Goal: Task Accomplishment & Management: Use online tool/utility

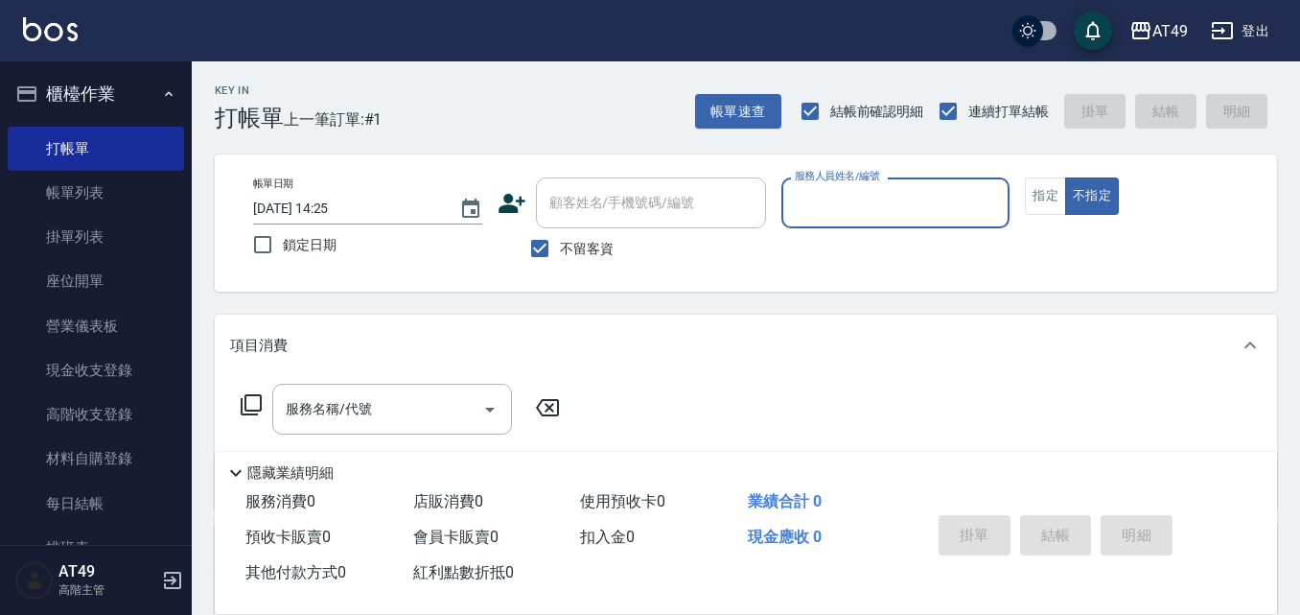
type input "2"
type button "false"
type input "Bobo-2"
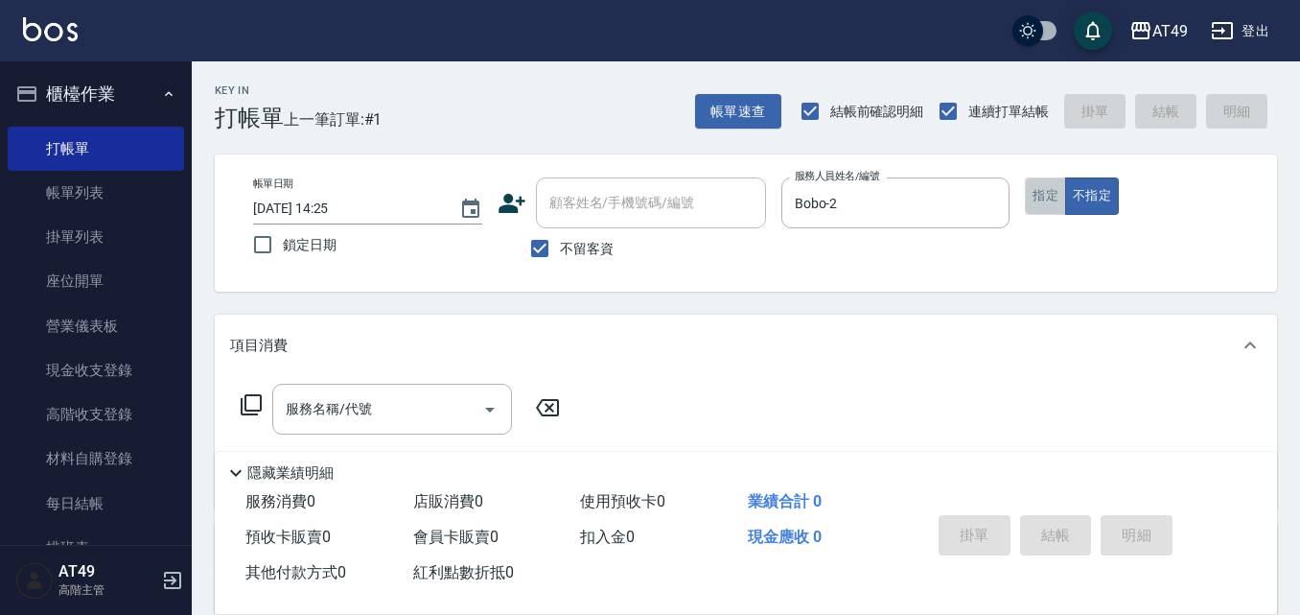
click at [1035, 198] on button "指定" at bounding box center [1045, 195] width 41 height 37
click at [277, 418] on div "服務名稱/代號" at bounding box center [392, 408] width 240 height 51
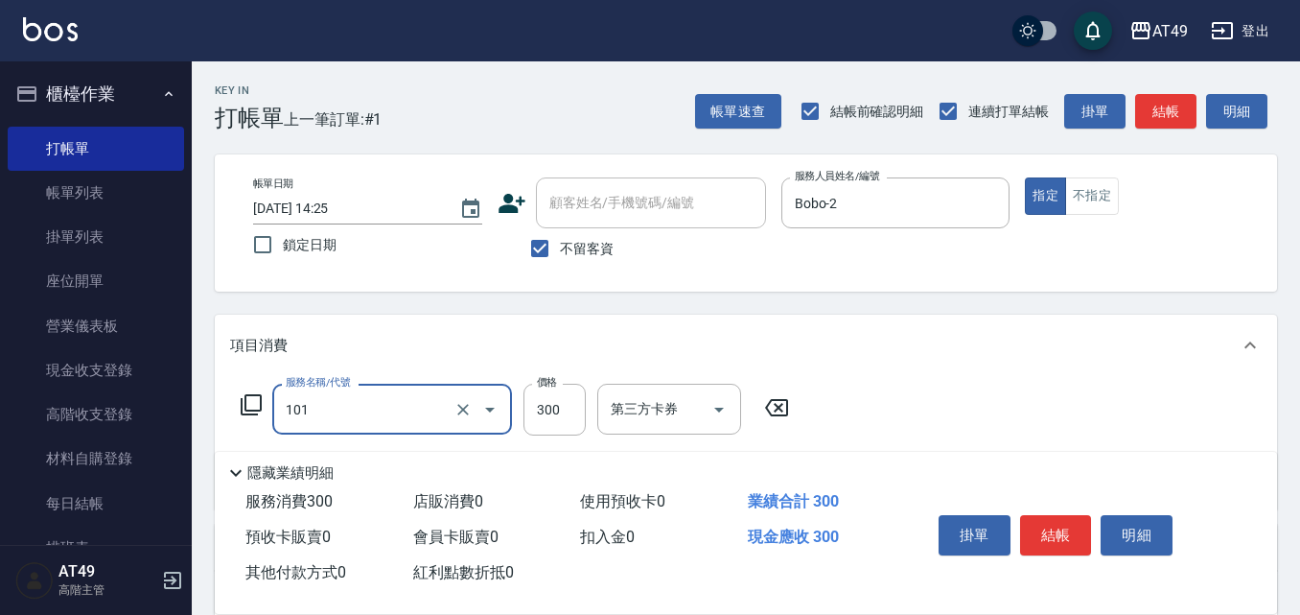
type input "一般洗髮(101)"
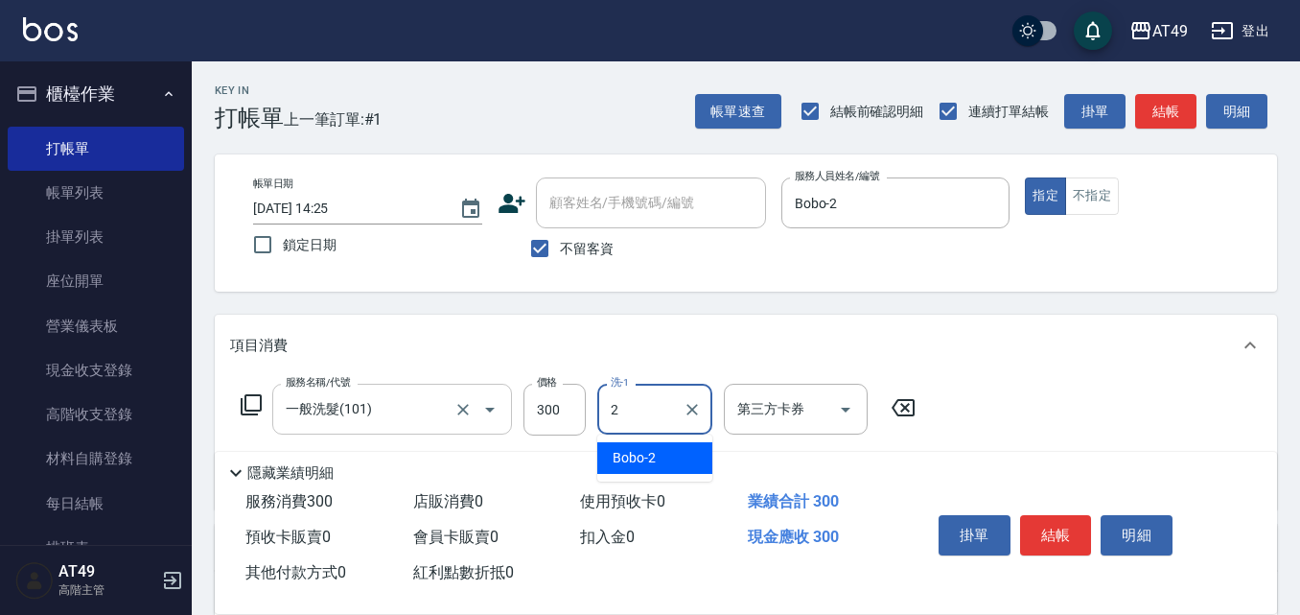
type input "Bobo-2"
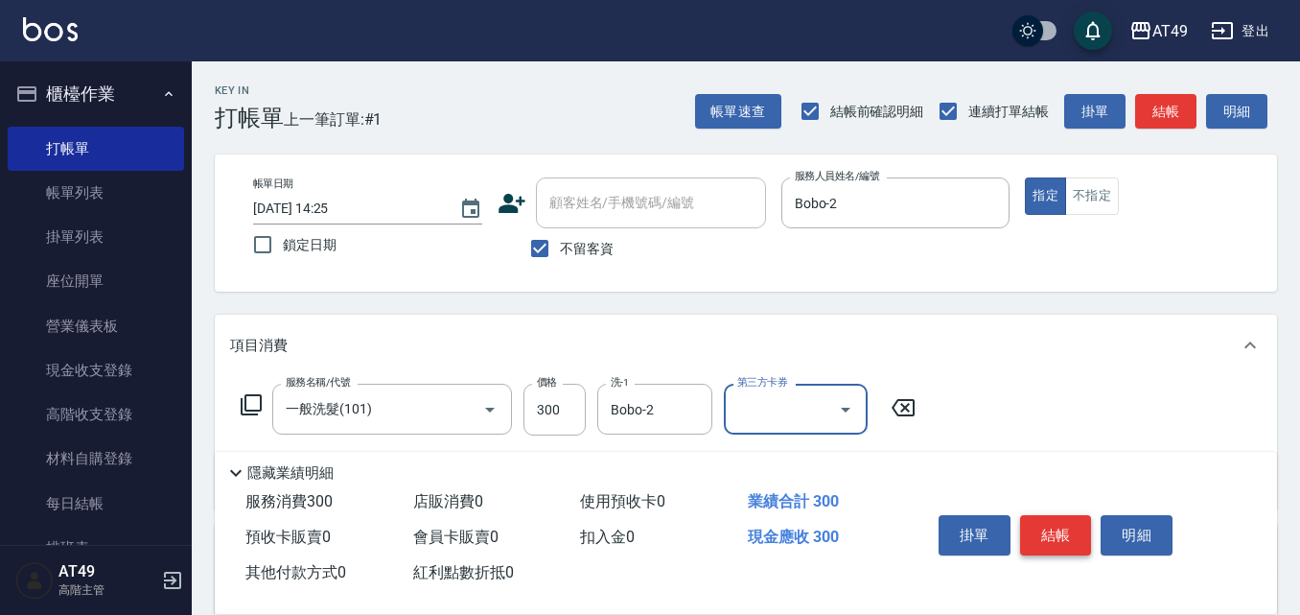
click at [1055, 519] on button "結帳" at bounding box center [1056, 535] width 72 height 40
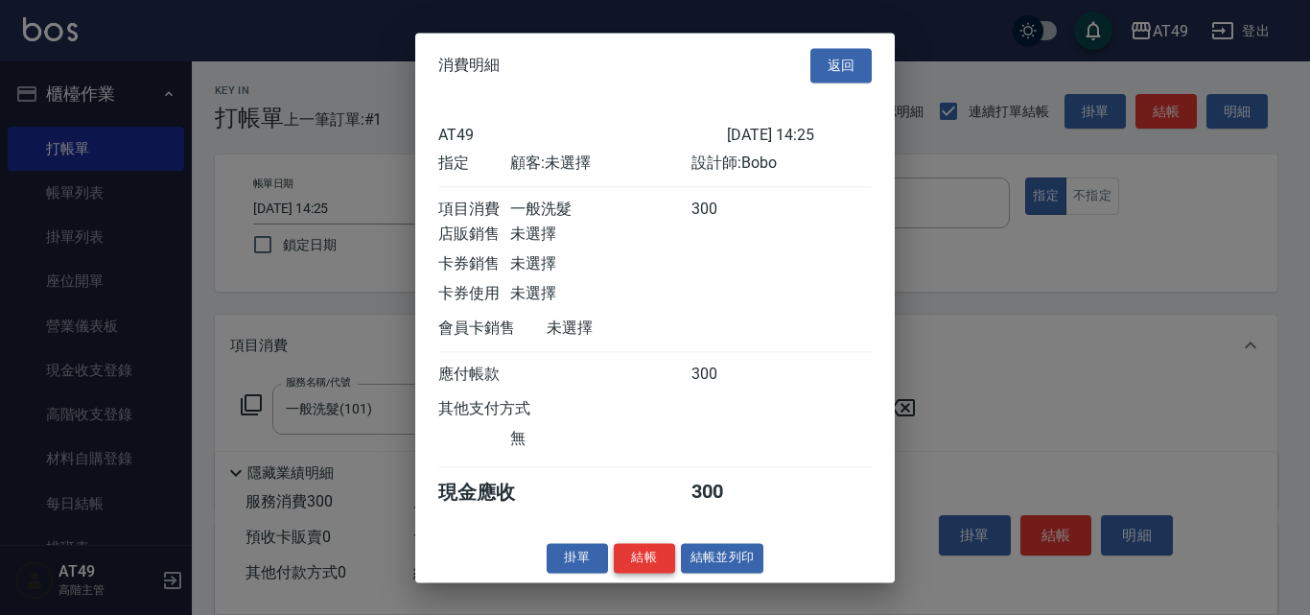
click at [645, 572] on button "結帳" at bounding box center [644, 558] width 61 height 30
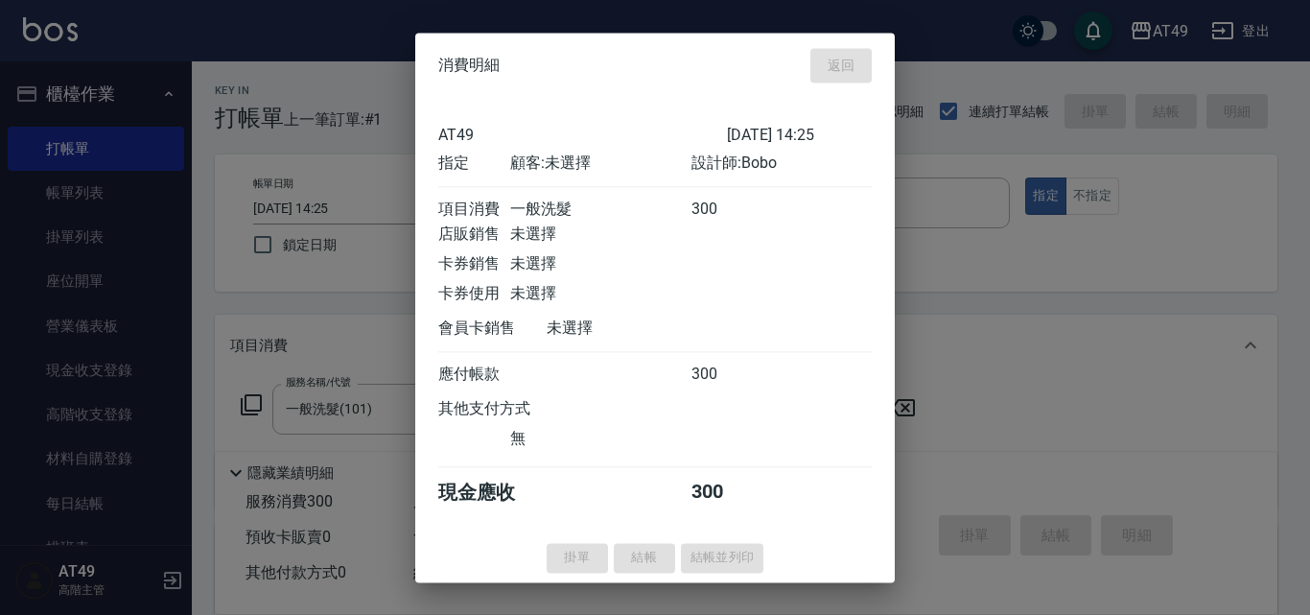
type input "[DATE] 15:54"
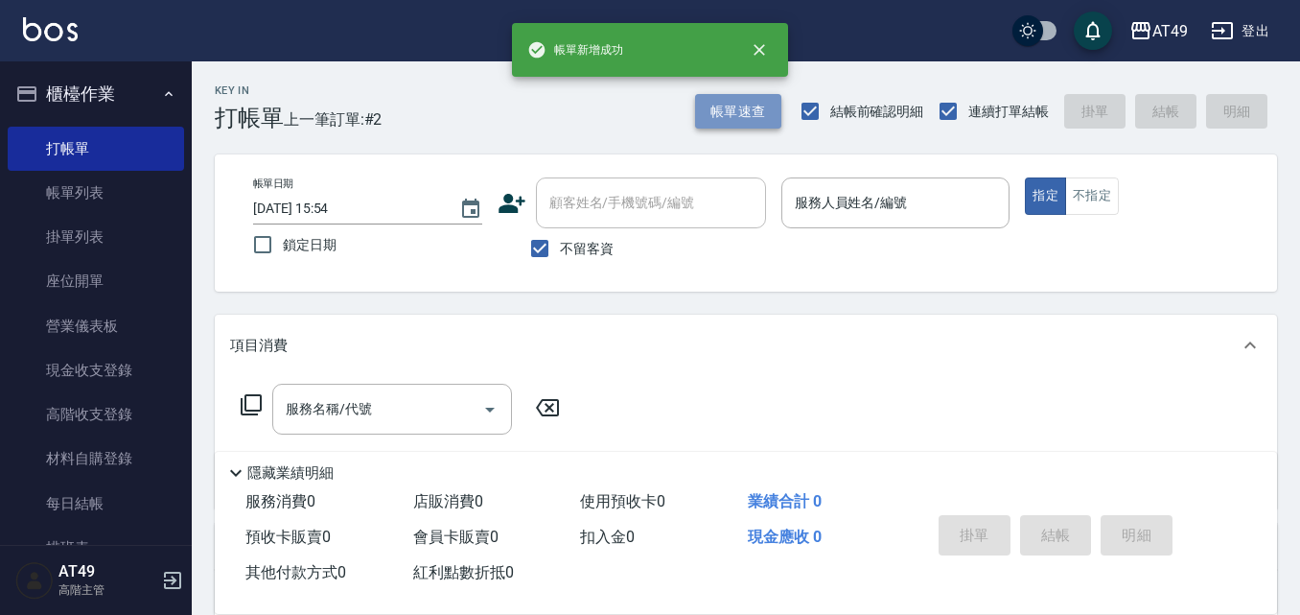
click at [767, 99] on button "帳單速查" at bounding box center [738, 111] width 86 height 35
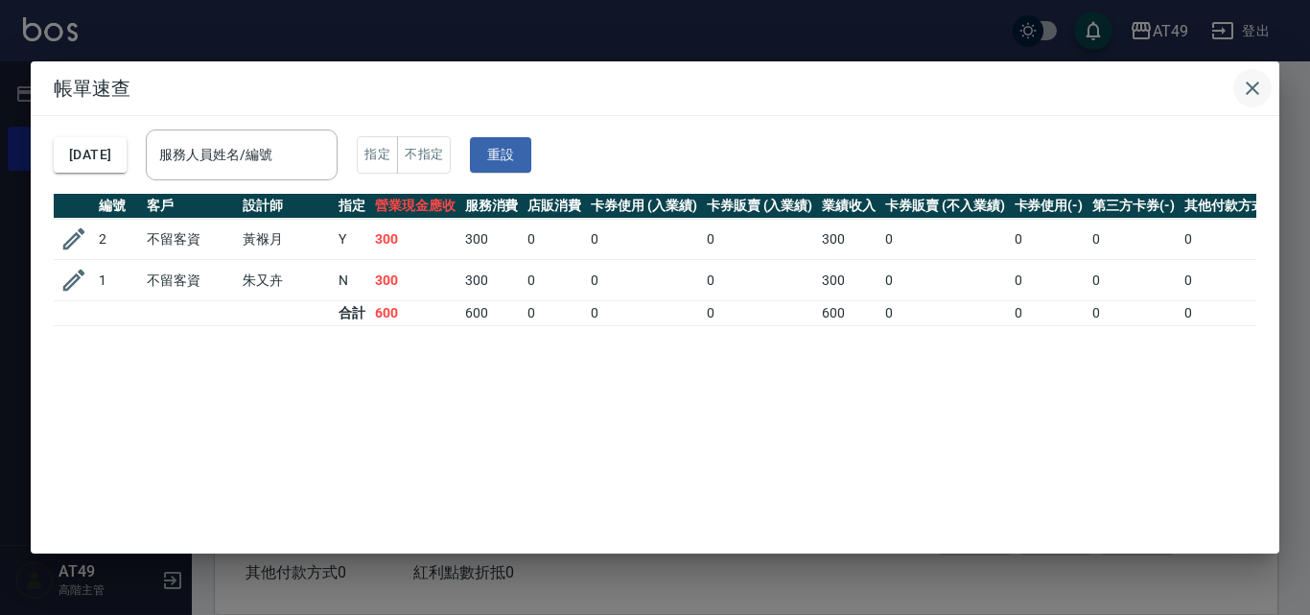
click at [1262, 91] on icon "button" at bounding box center [1252, 88] width 23 height 23
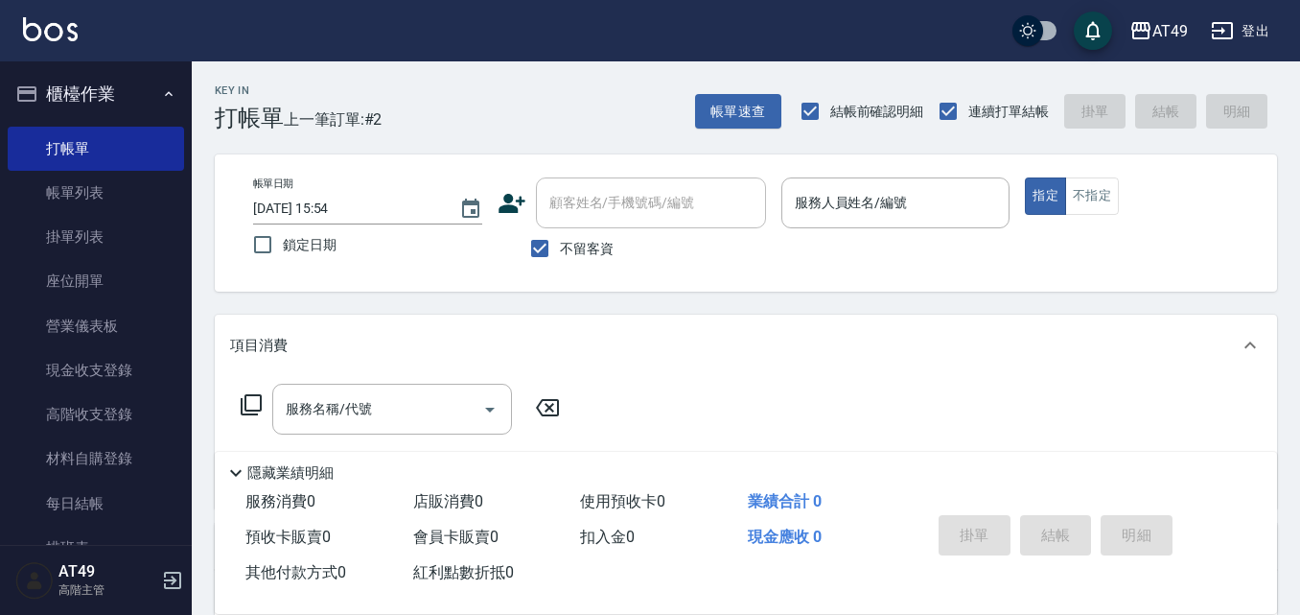
click at [695, 94] on button "帳單速查" at bounding box center [738, 111] width 86 height 35
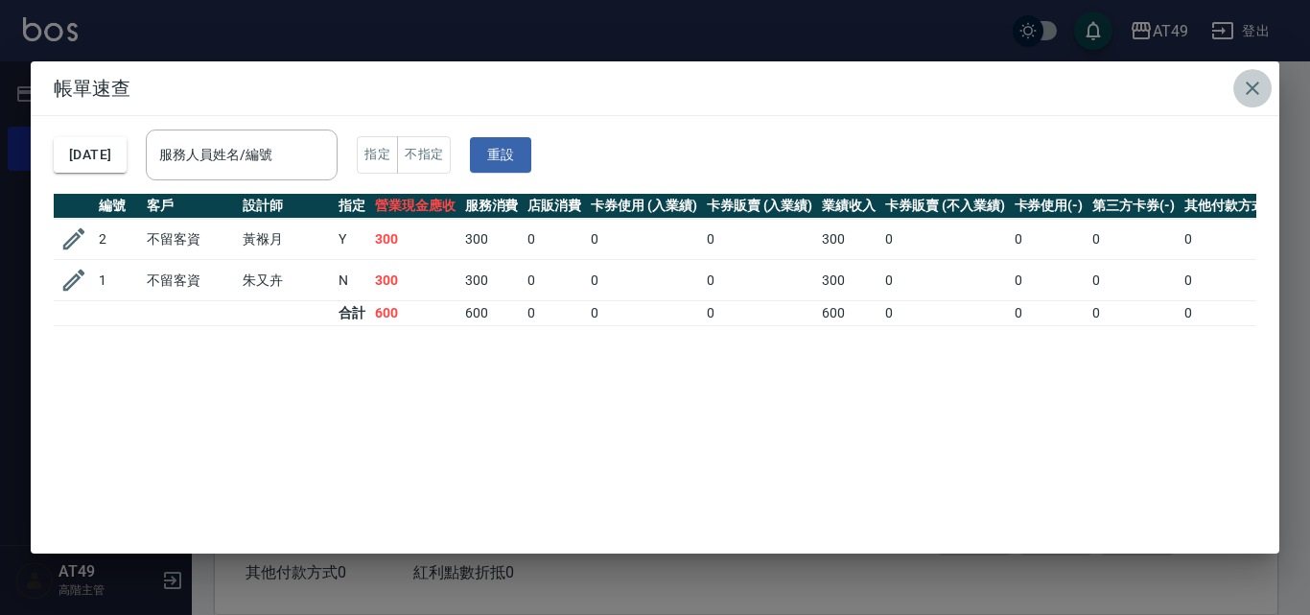
click at [1256, 90] on icon "button" at bounding box center [1252, 88] width 23 height 23
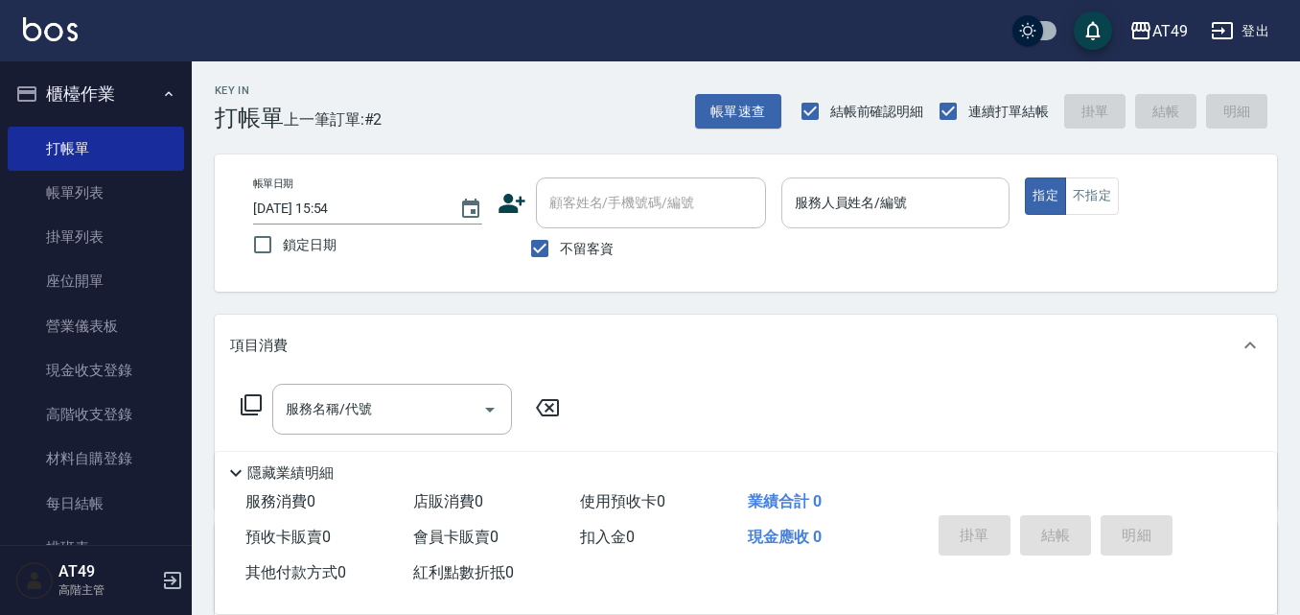
click at [880, 200] on input "服務人員姓名/編號" at bounding box center [896, 203] width 212 height 34
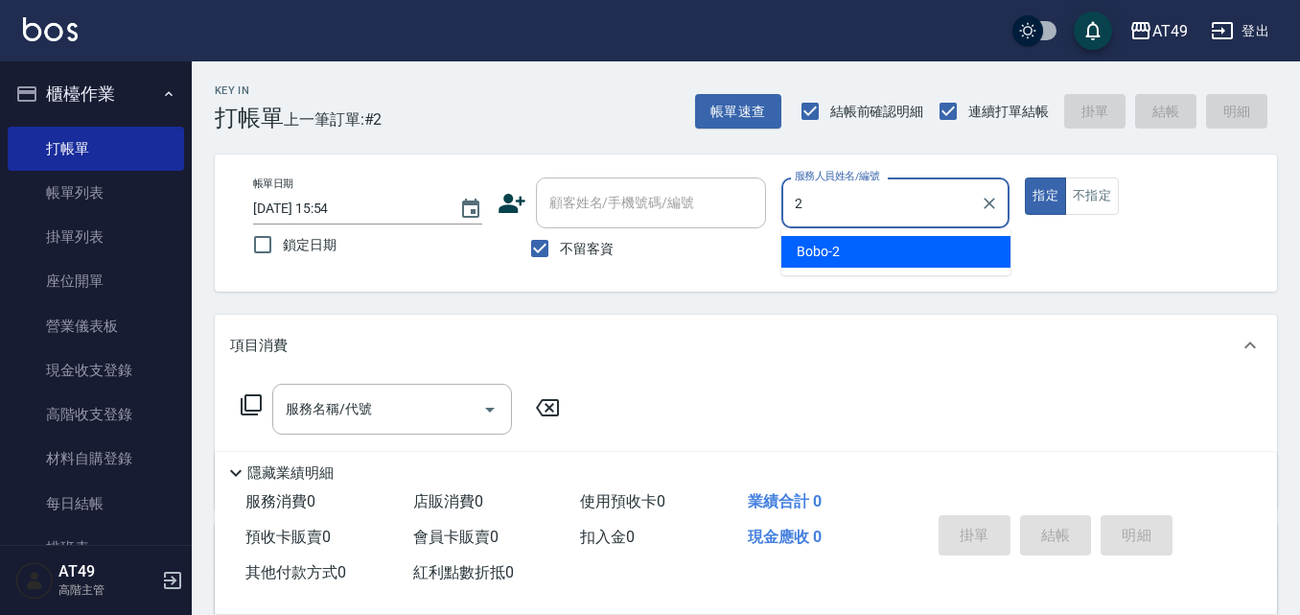
type input "Bobo-2"
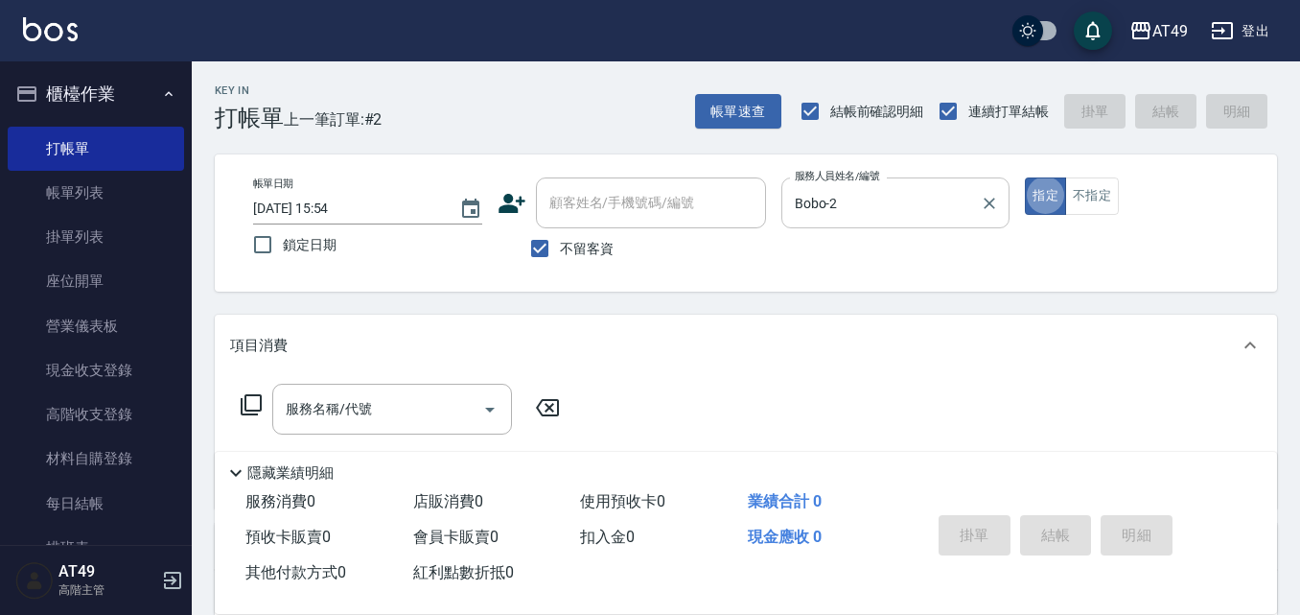
type button "true"
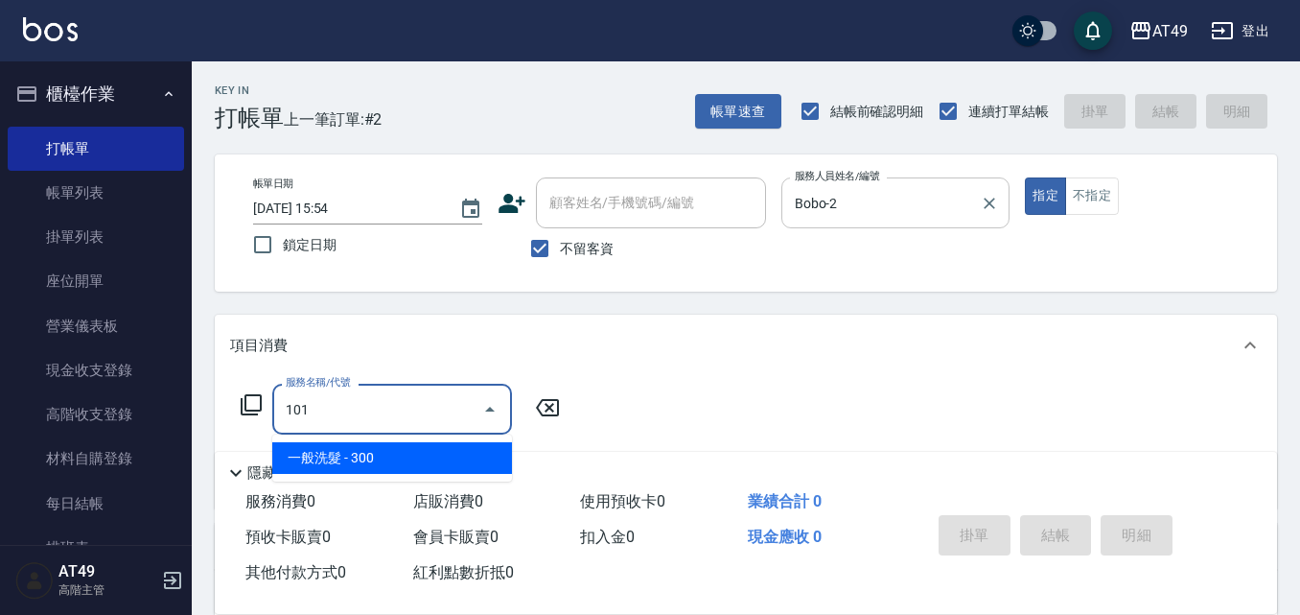
type input "一般洗髮(101)"
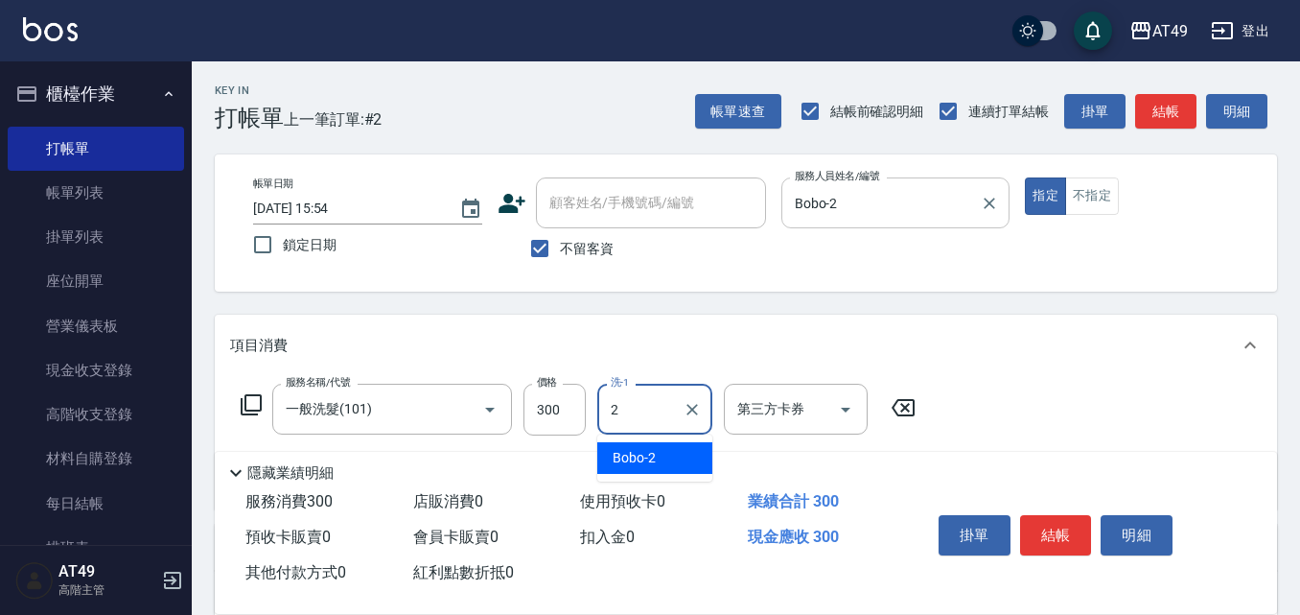
type input "Bobo-2"
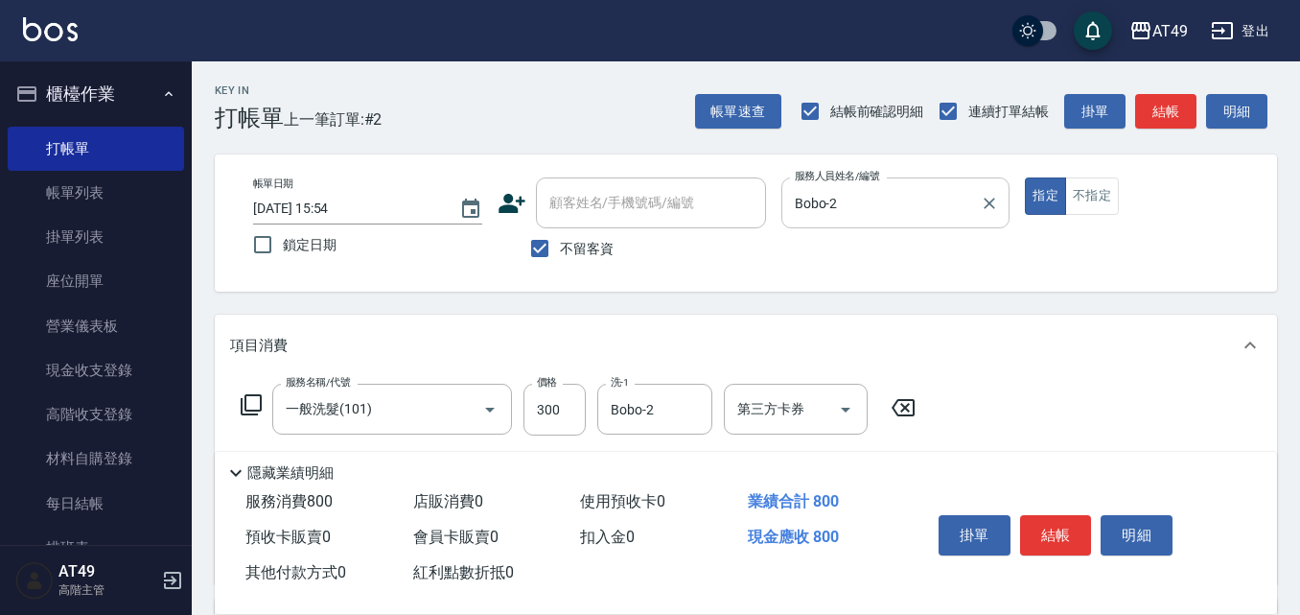
type input "精緻剪髮(201)"
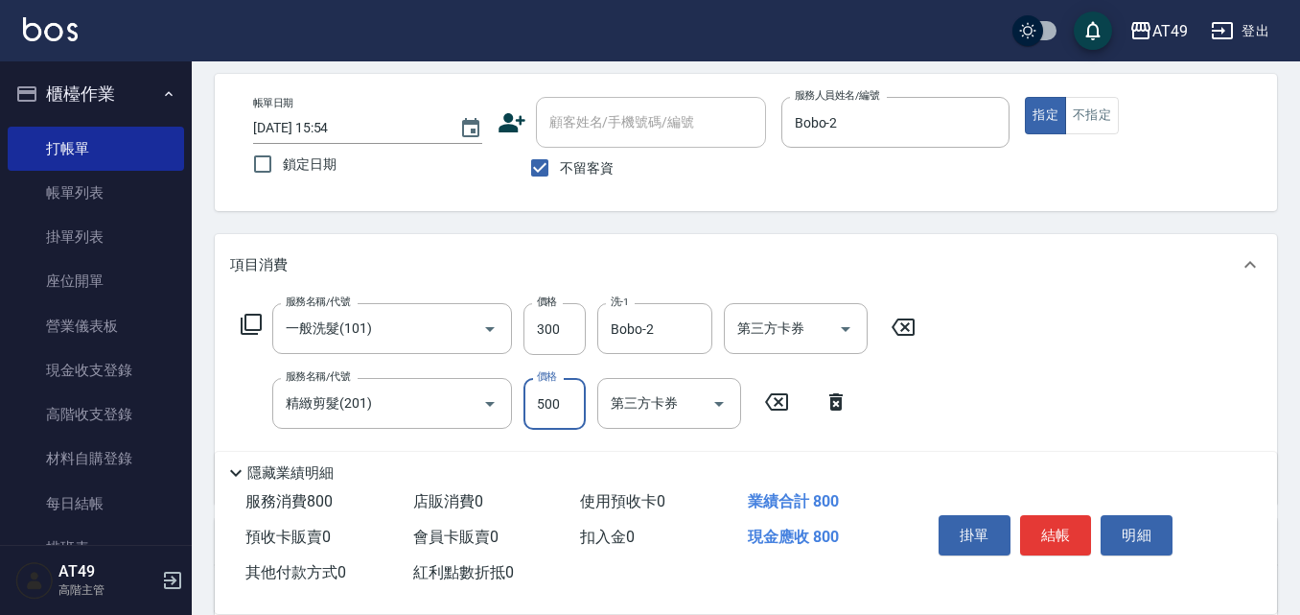
scroll to position [192, 0]
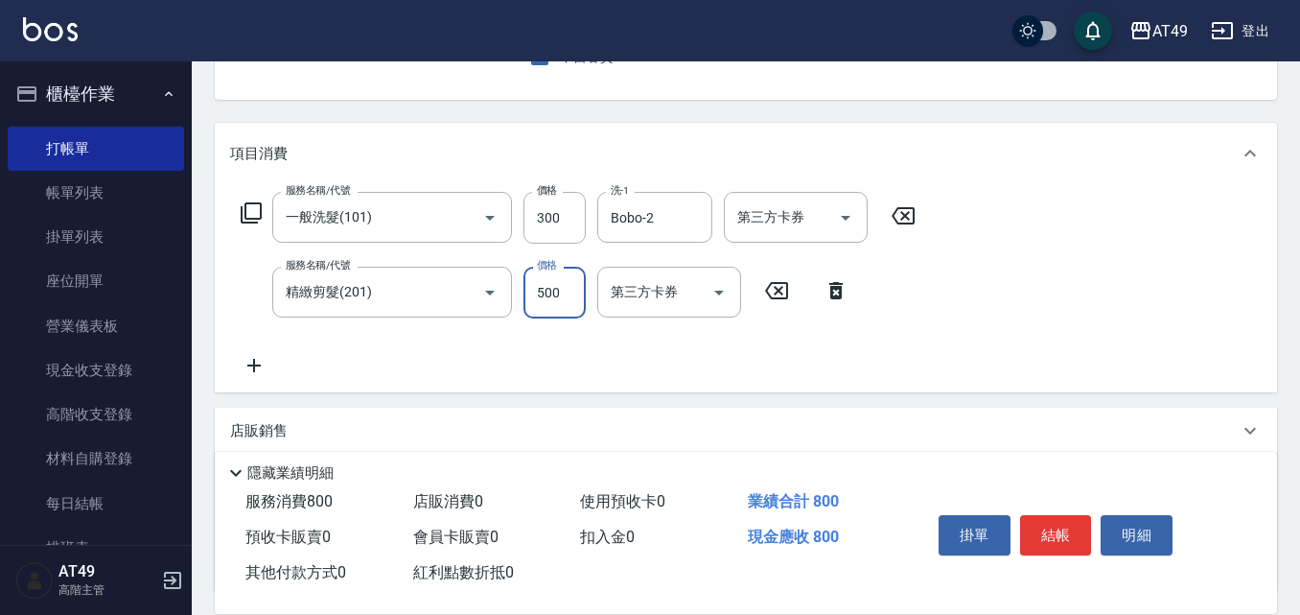
click at [250, 357] on icon at bounding box center [254, 365] width 48 height 23
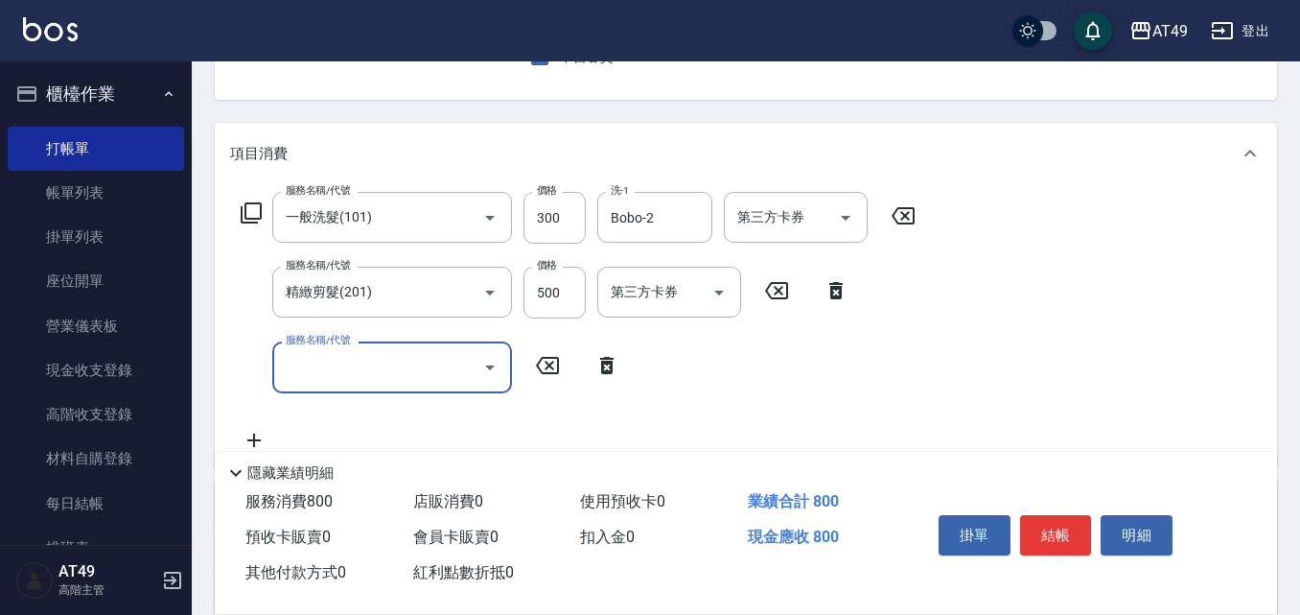
click at [361, 356] on input "服務名稱/代號" at bounding box center [378, 367] width 194 height 34
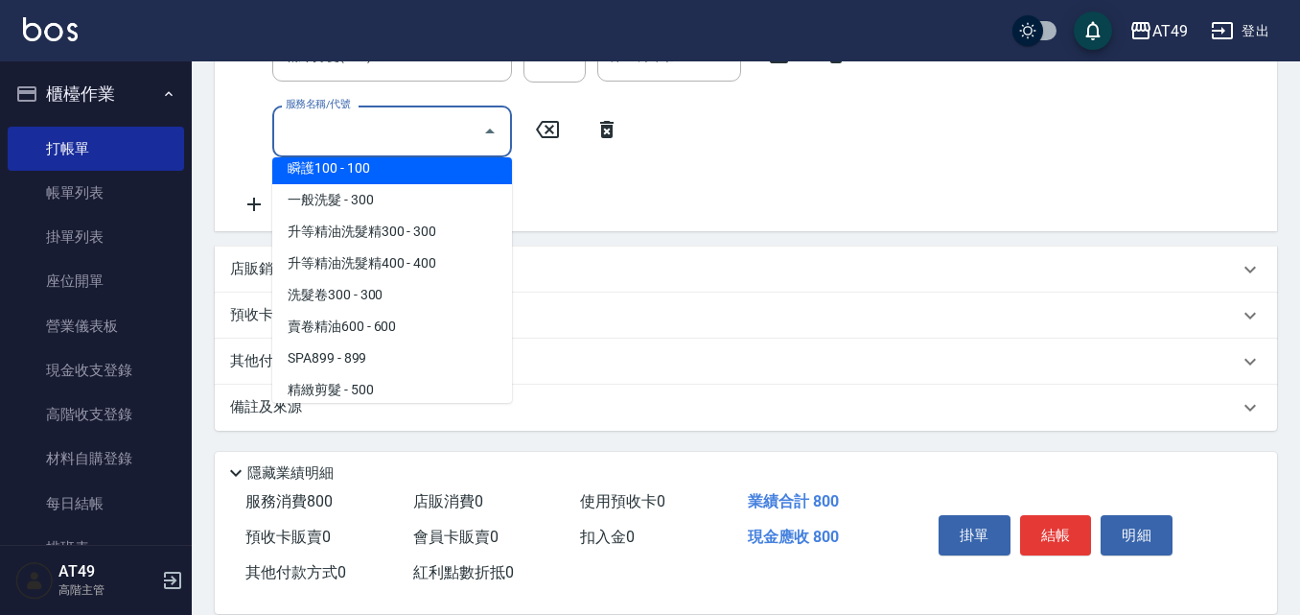
scroll to position [383, 0]
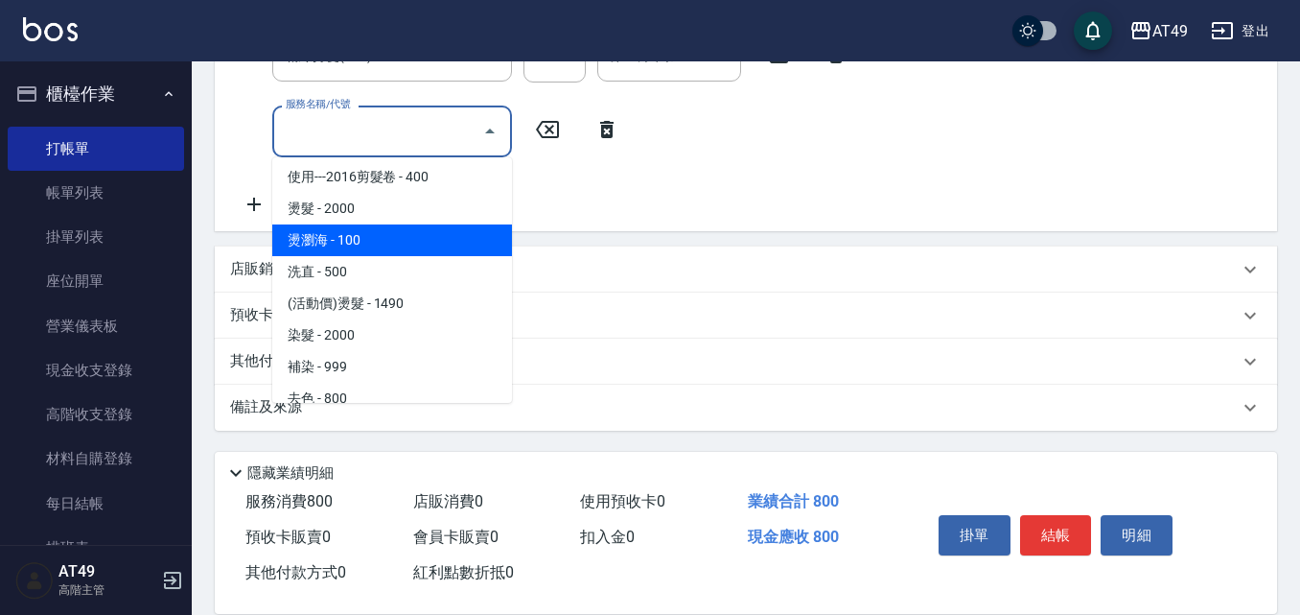
click at [391, 239] on span "燙瀏海 - 100" at bounding box center [392, 240] width 240 height 32
type input "燙瀏海(302)"
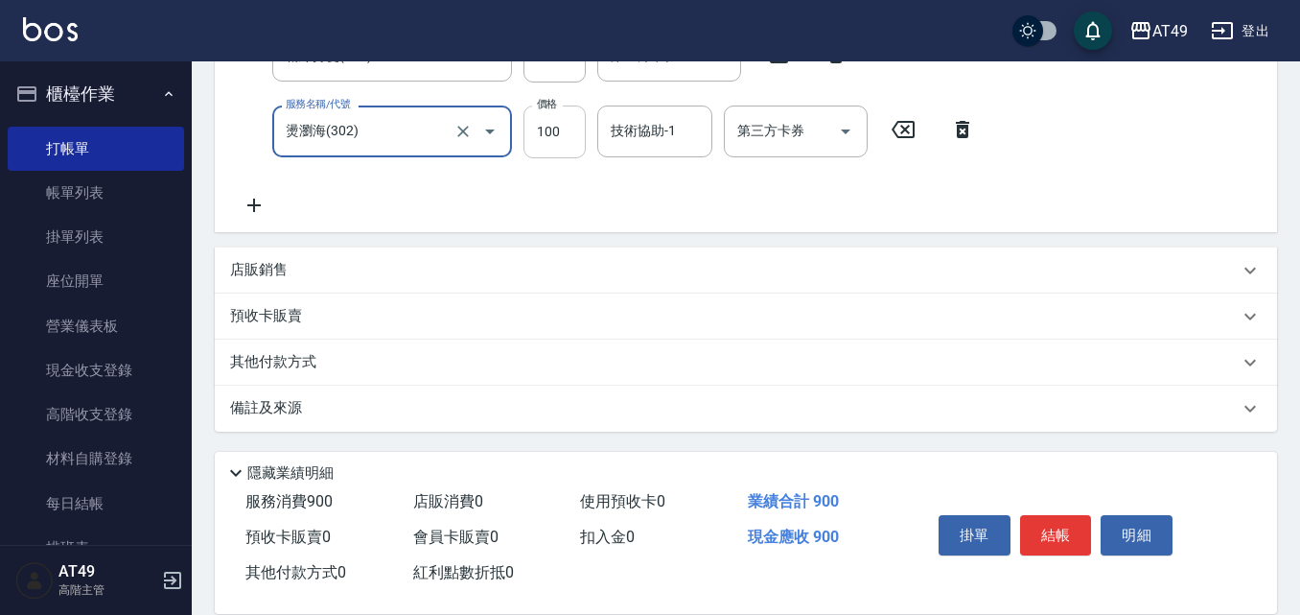
click at [563, 131] on div "服務名稱/代號 一般洗髮(101) 服務名稱/代號 價格 300 價格 洗-1 Bobo-2 洗-1 第三方卡券 第三方卡券 服務名稱/代號 精緻剪髮(201…" at bounding box center [608, 86] width 756 height 260
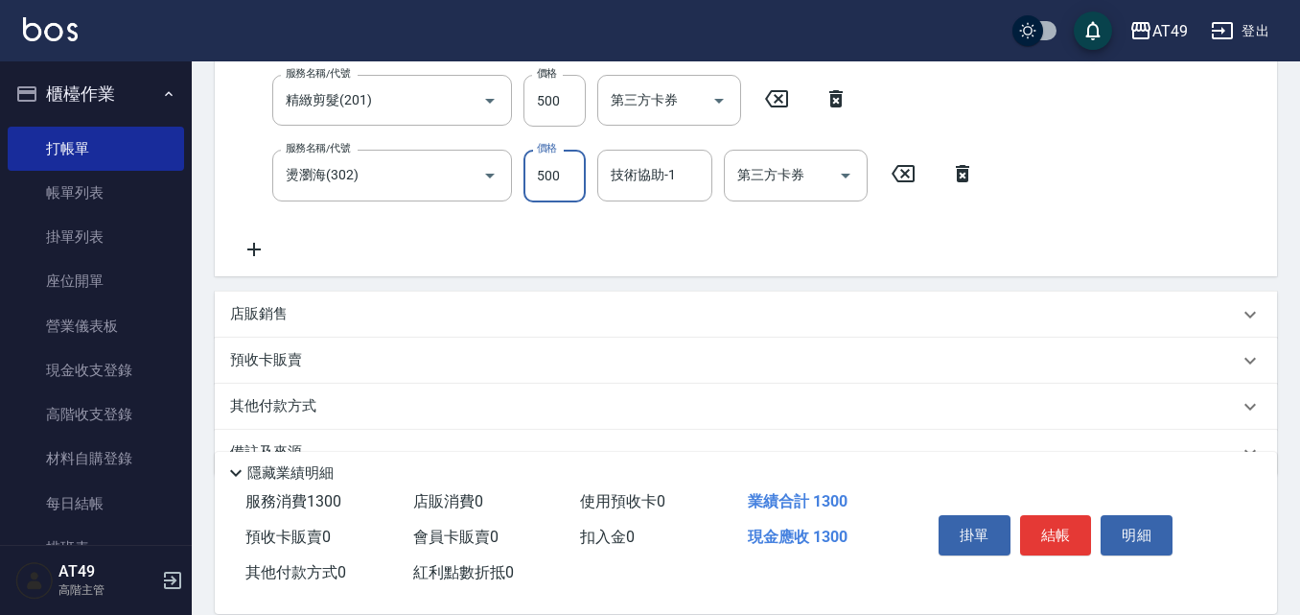
type input "500"
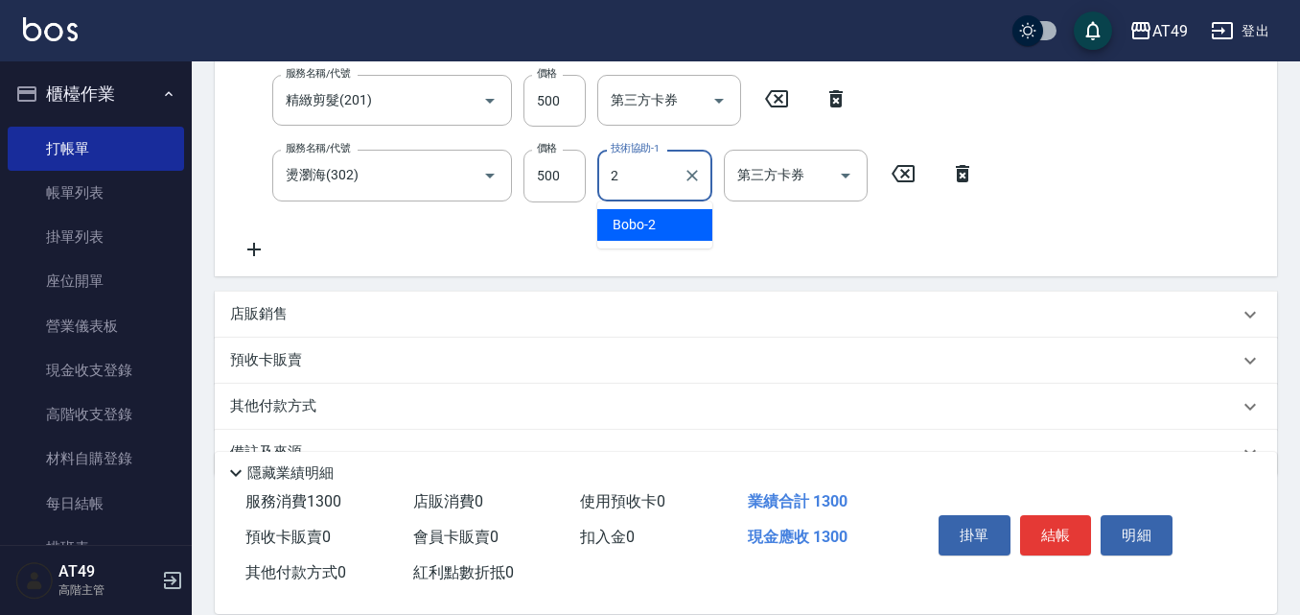
type input "Bobo-2"
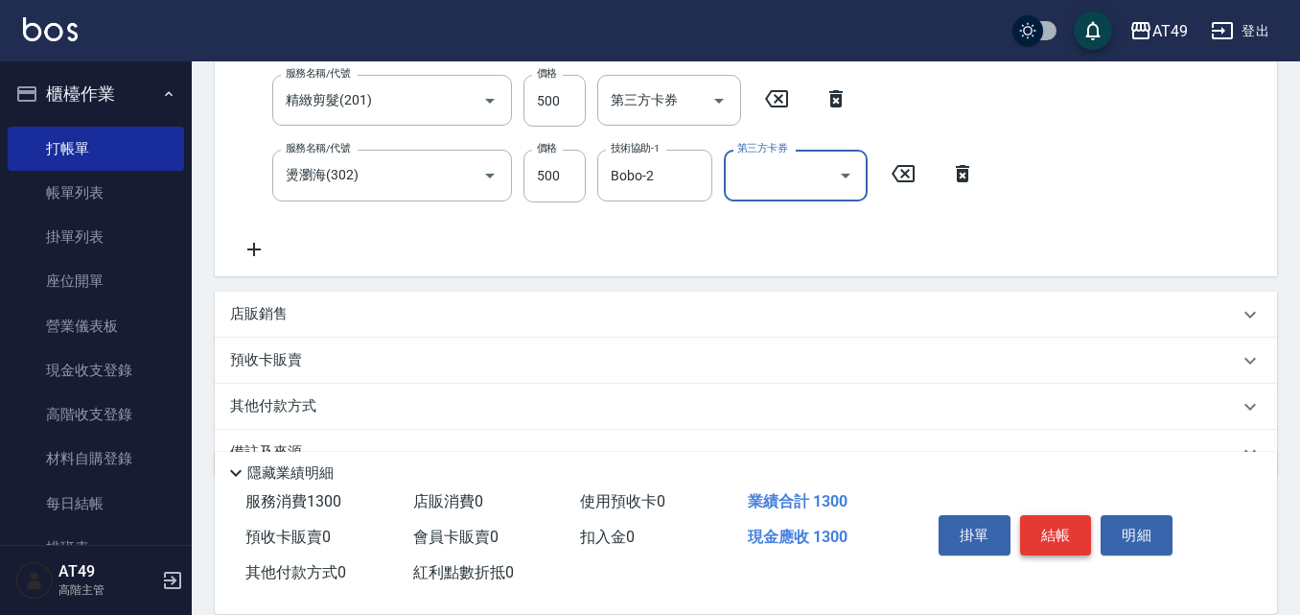
click at [1067, 515] on button "結帳" at bounding box center [1056, 535] width 72 height 40
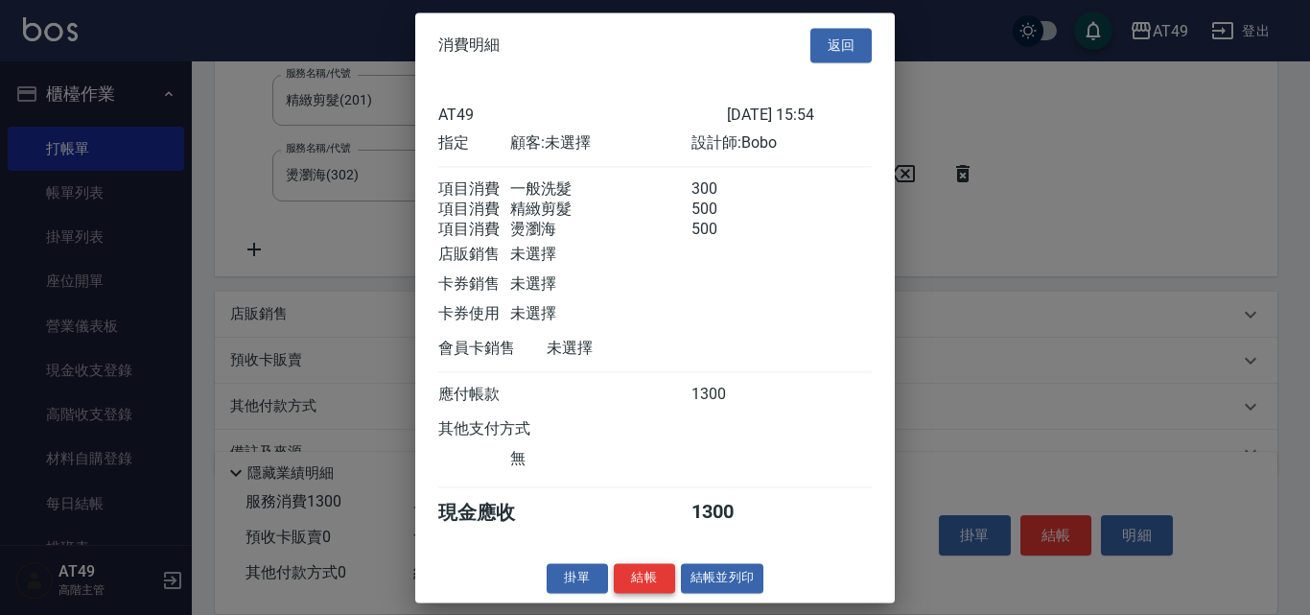
scroll to position [9, 0]
click at [641, 586] on button "結帳" at bounding box center [644, 578] width 61 height 30
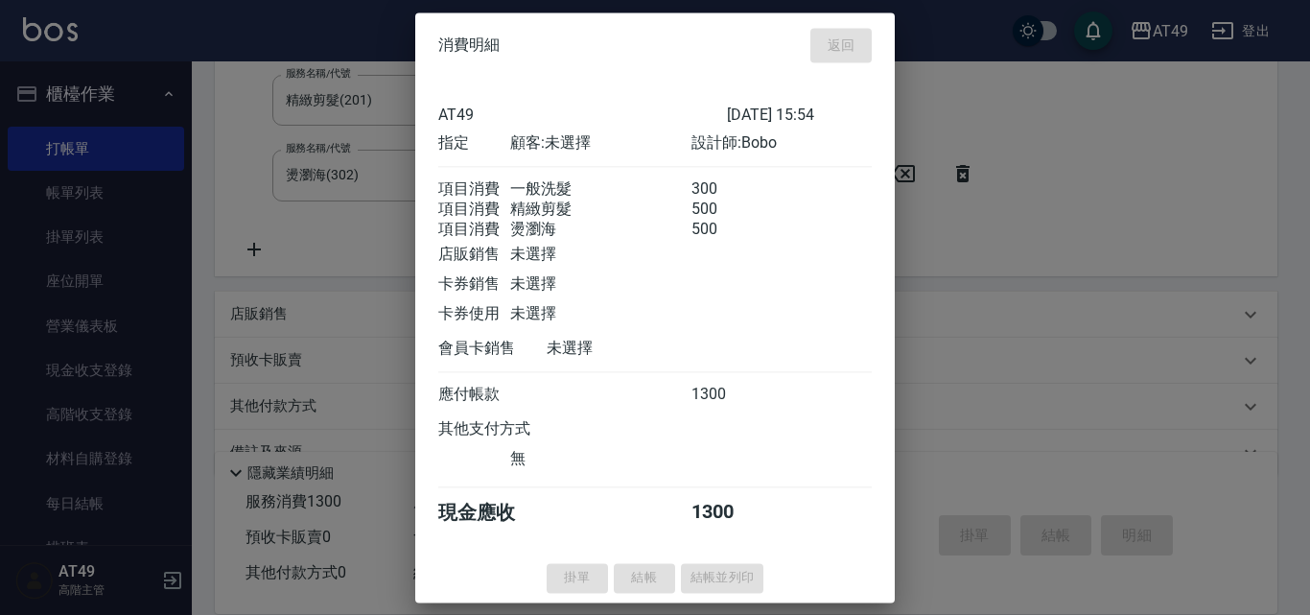
type input "[DATE] 15:55"
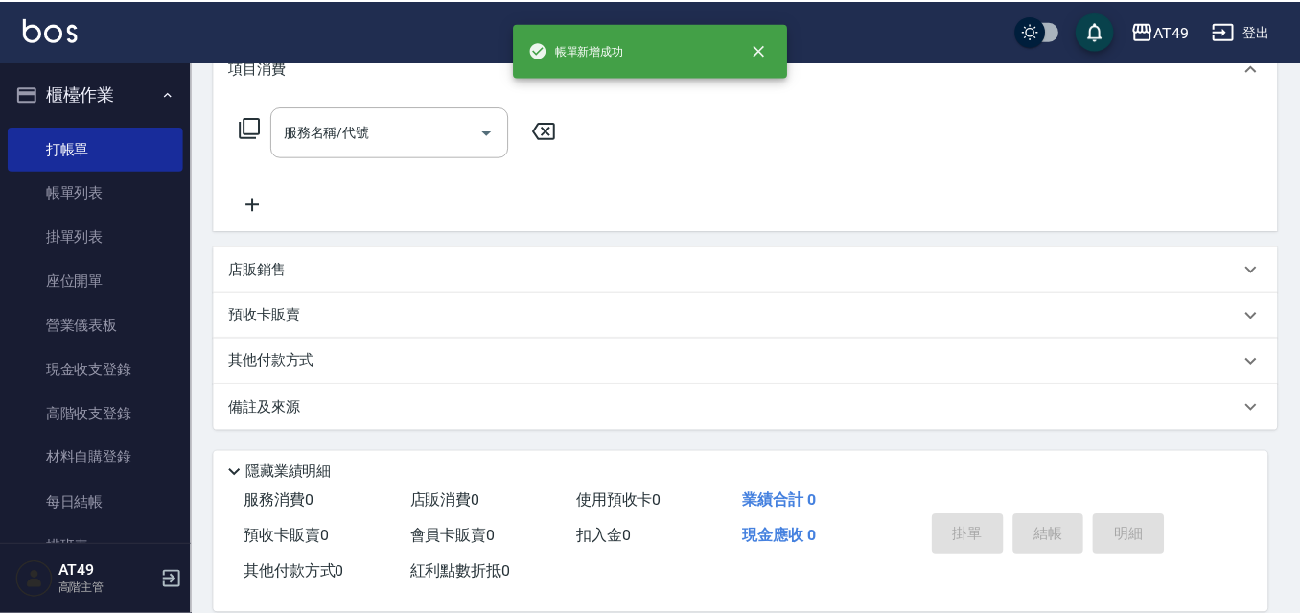
scroll to position [0, 0]
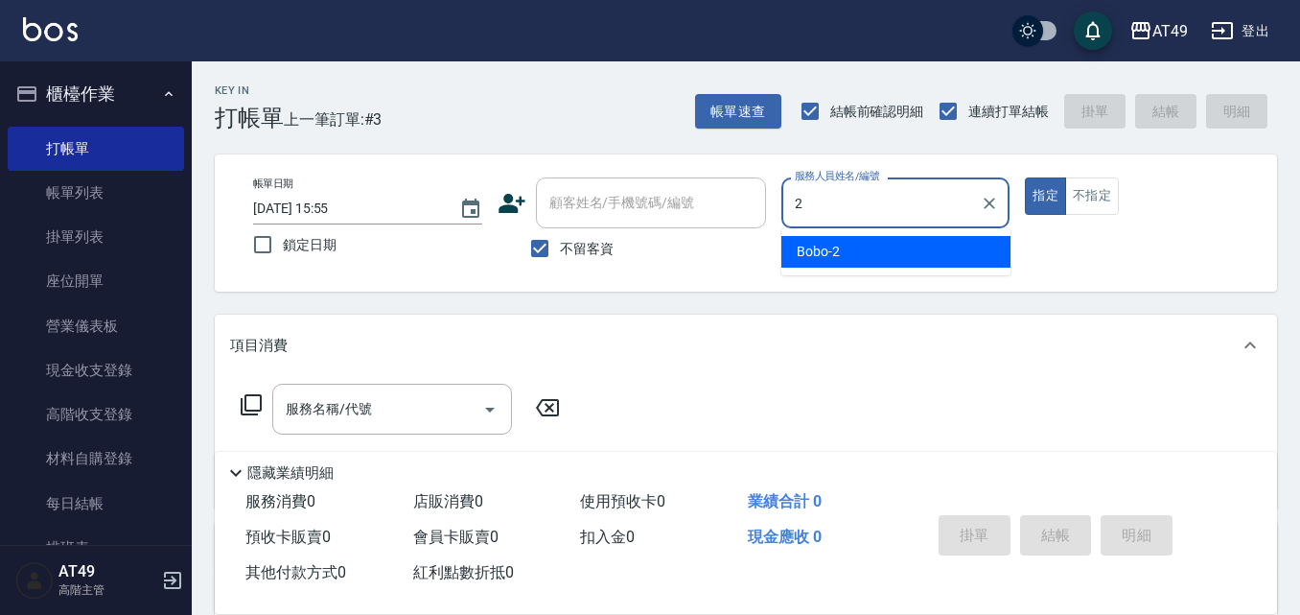
type input "Bobo-2"
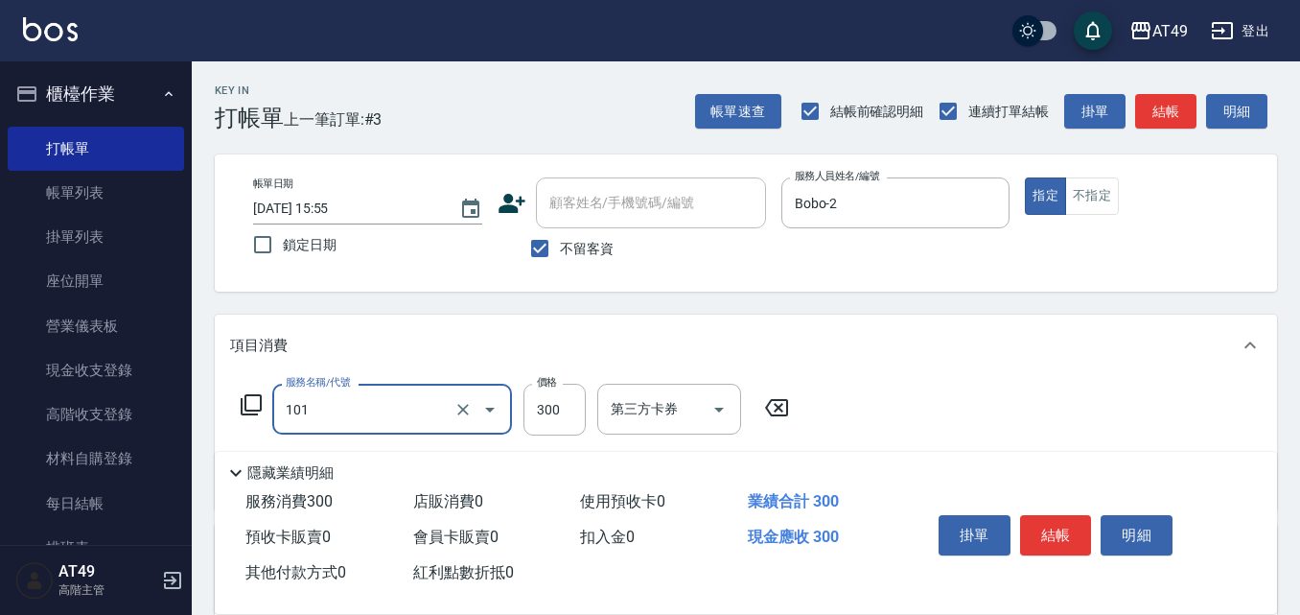
type input "一般洗髮(101)"
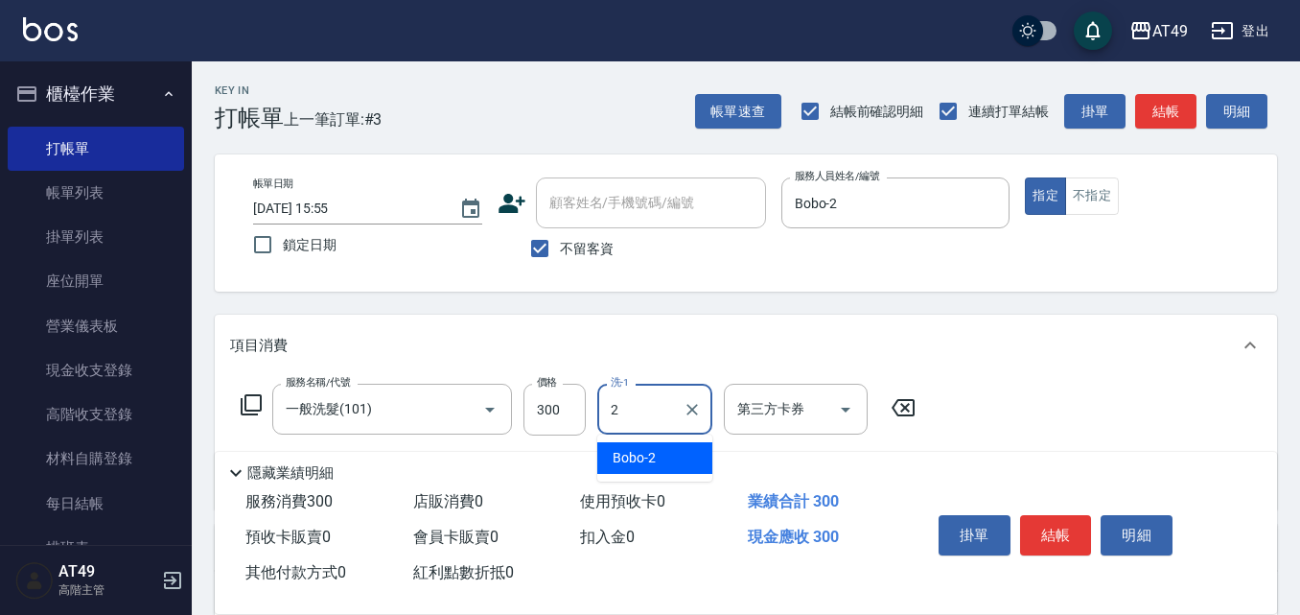
type input "Bobo-2"
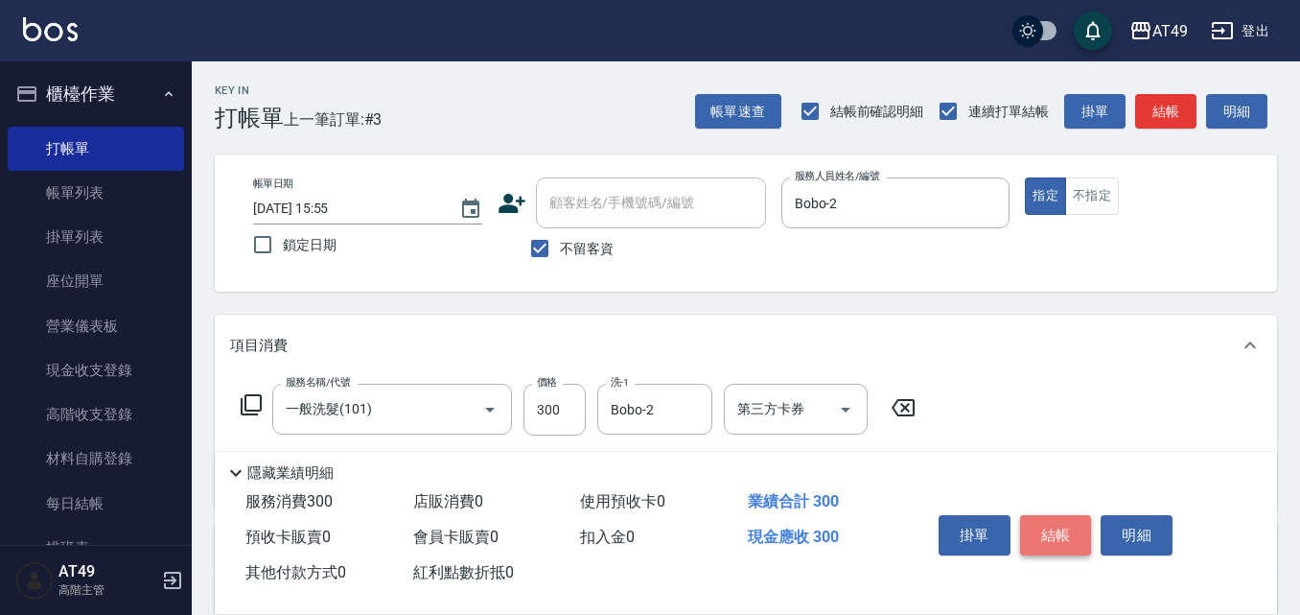
click at [1075, 527] on button "結帳" at bounding box center [1056, 535] width 72 height 40
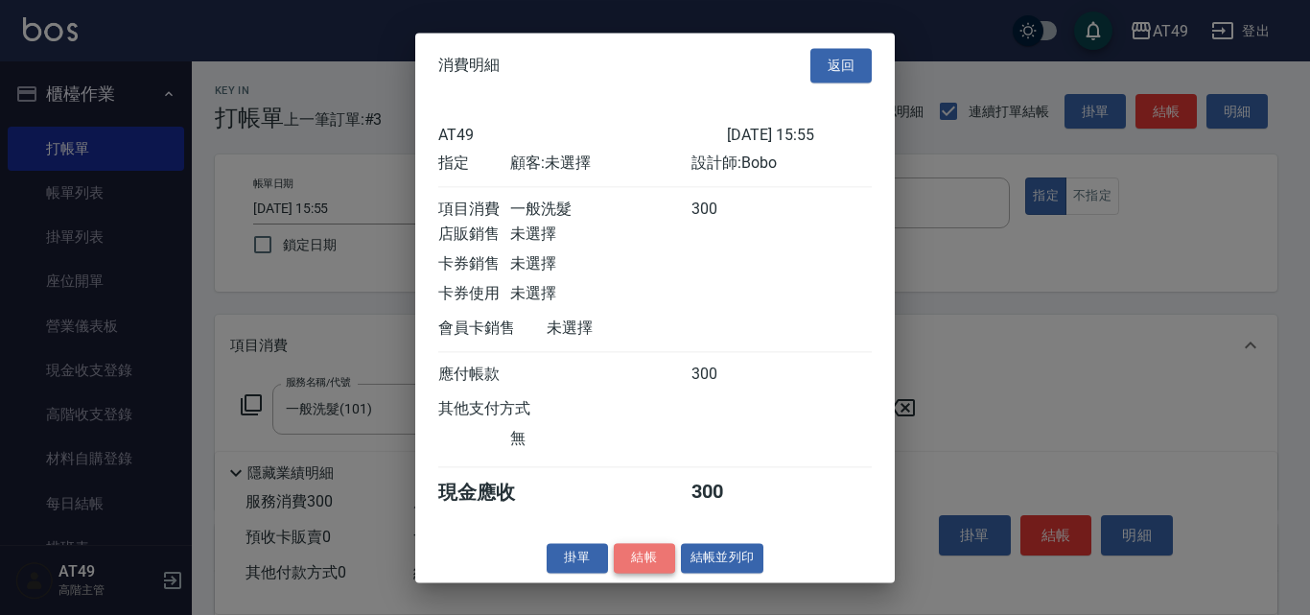
click at [653, 566] on button "結帳" at bounding box center [644, 558] width 61 height 30
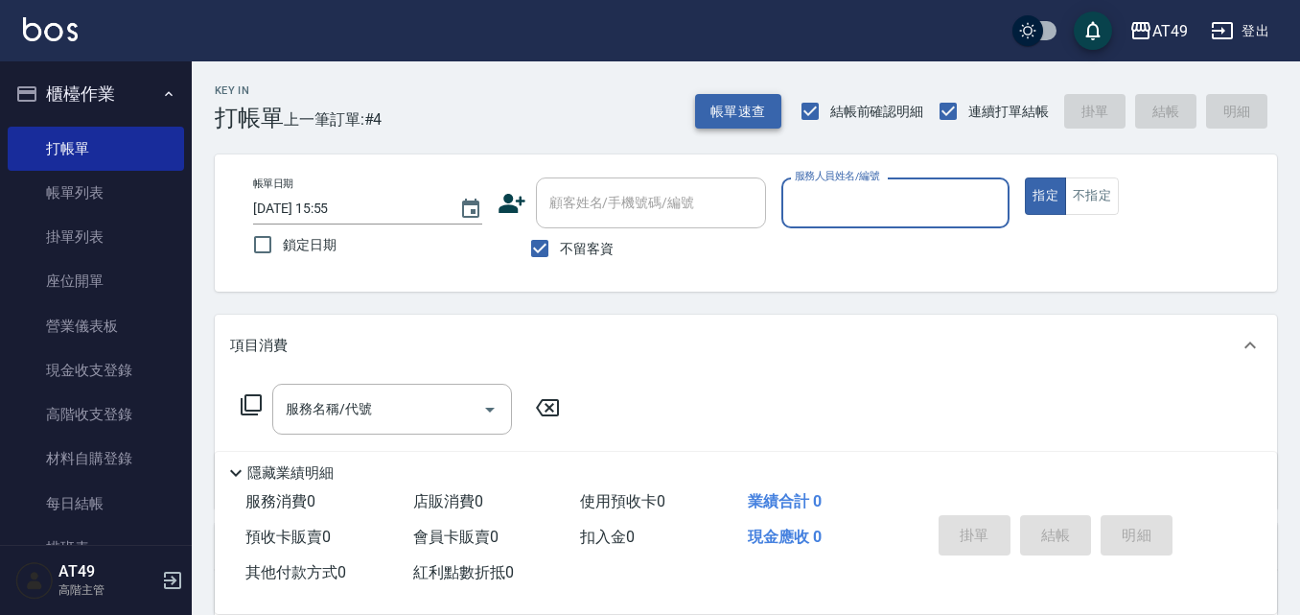
click at [742, 121] on button "帳單速查" at bounding box center [738, 111] width 86 height 35
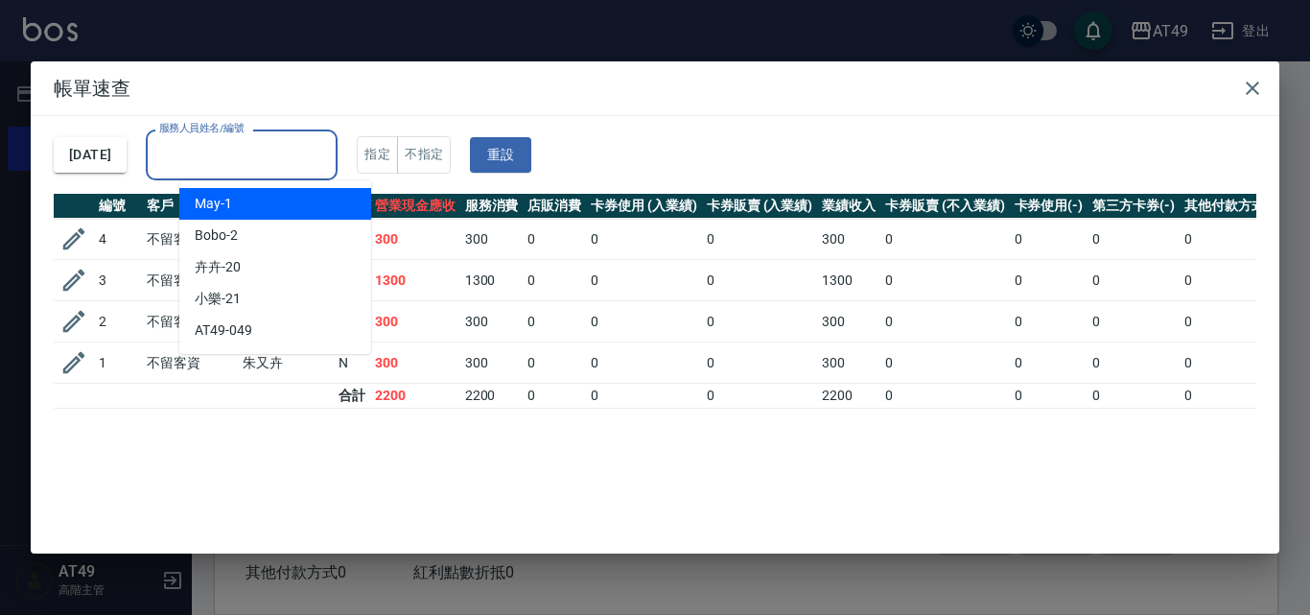
click at [227, 150] on input "服務人員姓名/編號" at bounding box center [241, 155] width 174 height 34
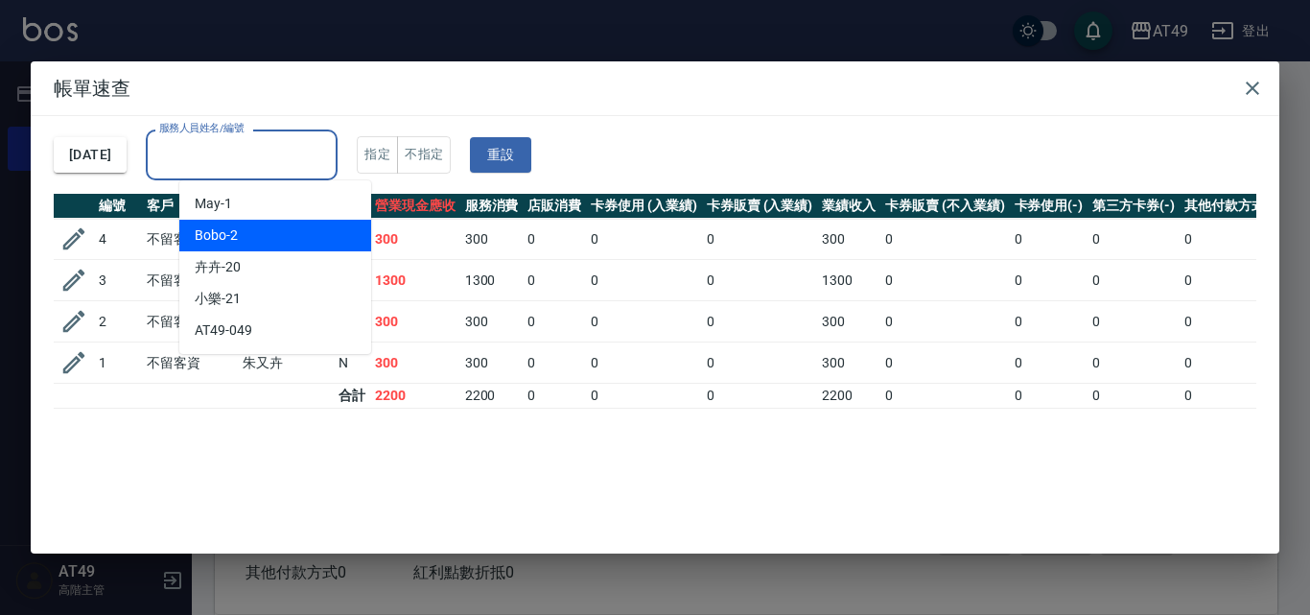
click at [244, 237] on div "Bobo -2" at bounding box center [275, 236] width 192 height 32
type input "Bobo-2"
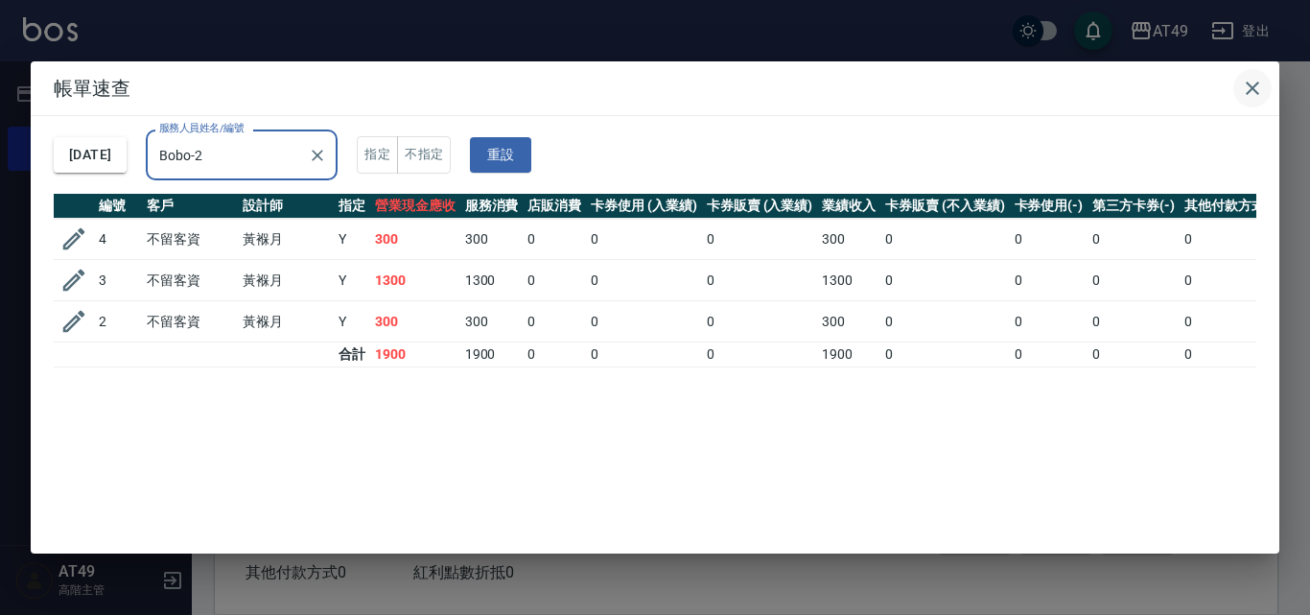
click at [1248, 84] on icon "button" at bounding box center [1251, 87] width 13 height 13
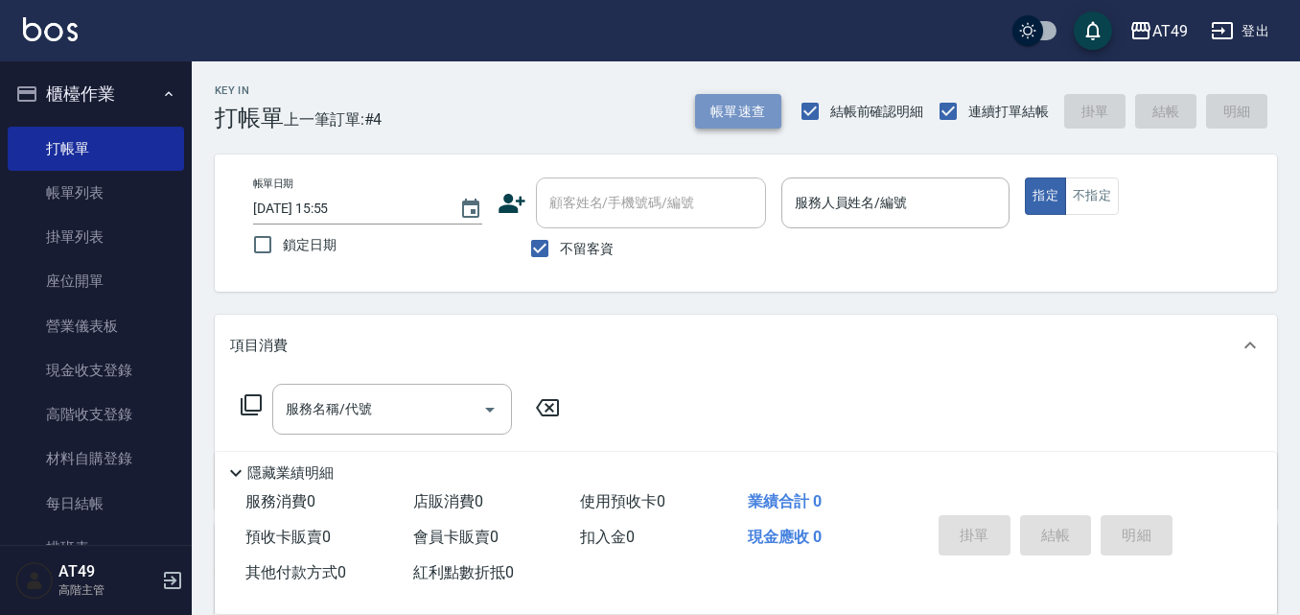
click at [748, 109] on button "帳單速查" at bounding box center [738, 111] width 86 height 35
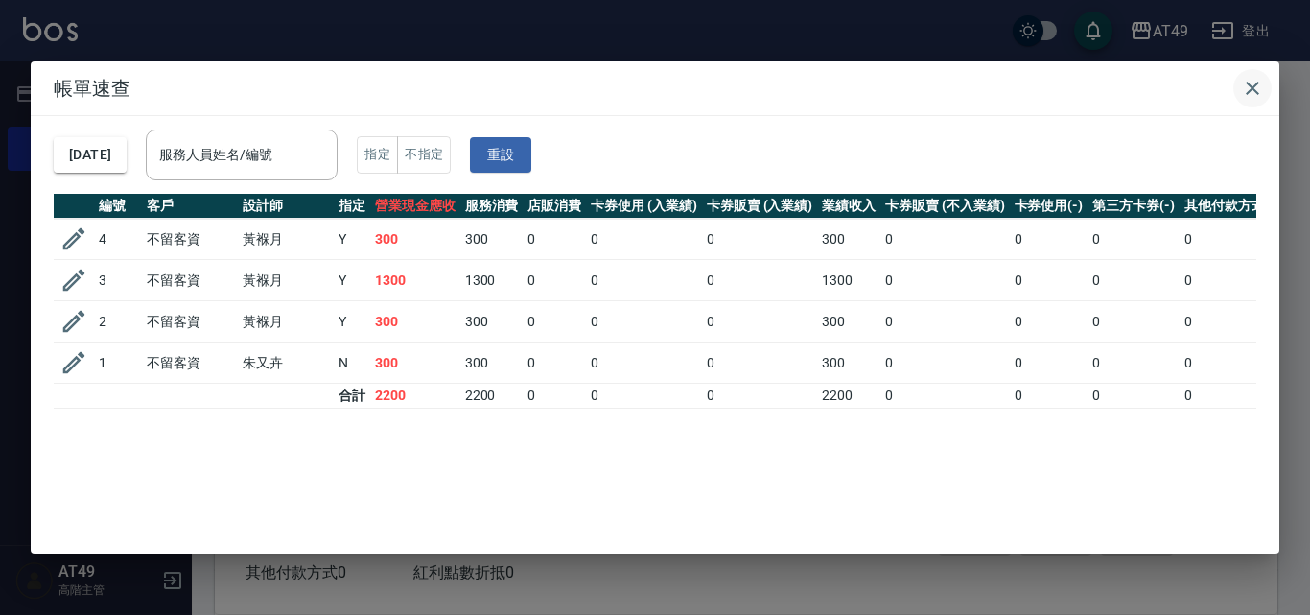
click at [1250, 89] on icon "button" at bounding box center [1251, 87] width 13 height 13
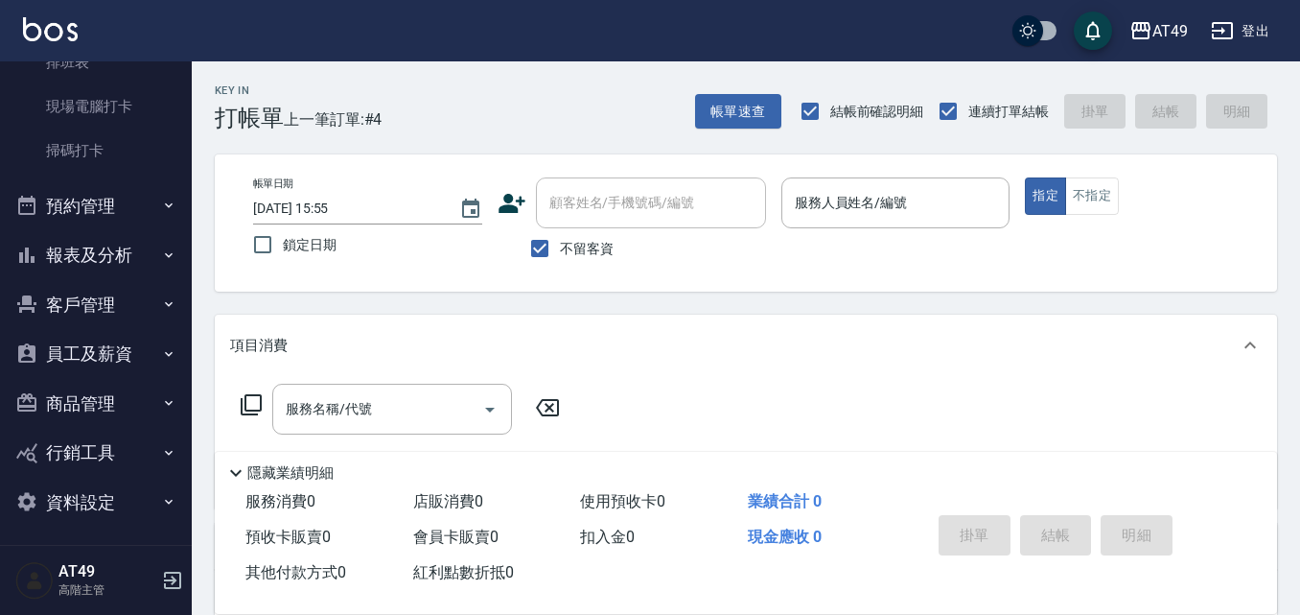
scroll to position [490, 0]
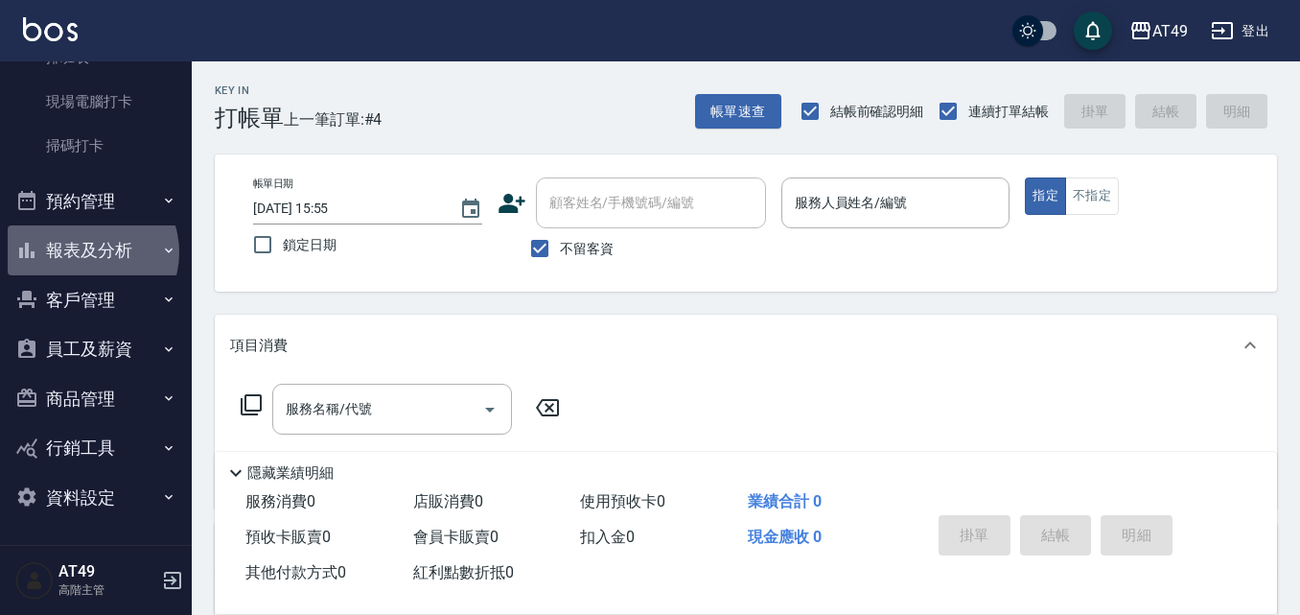
click at [86, 252] on button "報表及分析" at bounding box center [96, 250] width 176 height 50
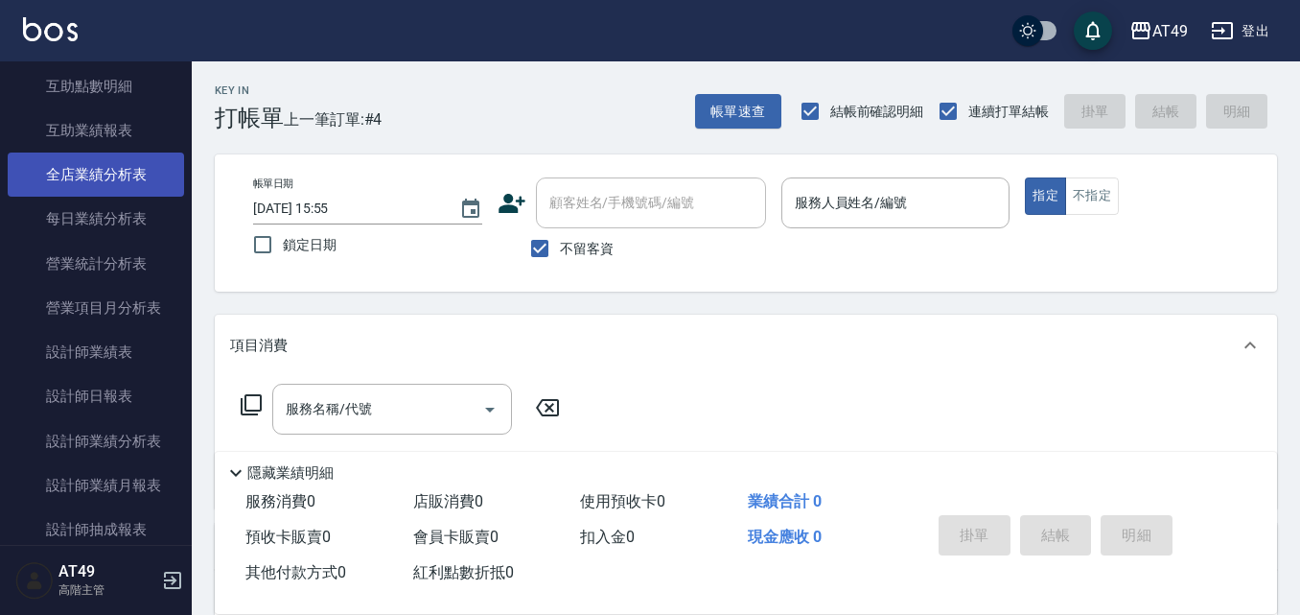
scroll to position [1065, 0]
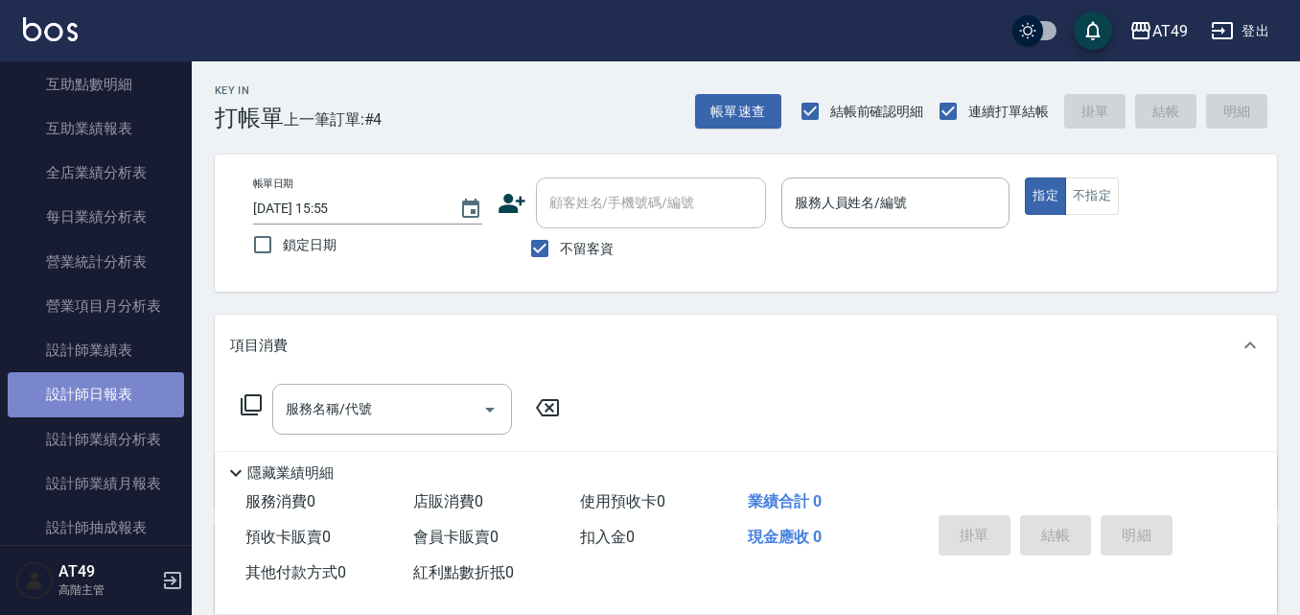
click at [95, 401] on link "設計師日報表" at bounding box center [96, 394] width 176 height 44
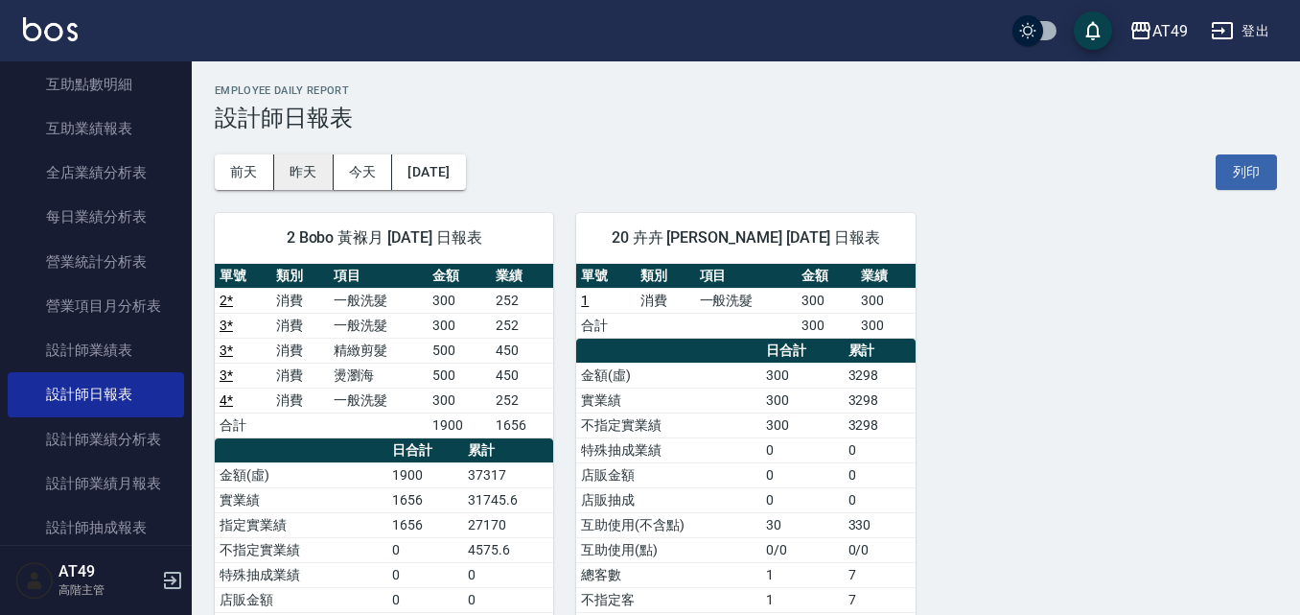
click at [307, 175] on button "昨天" at bounding box center [303, 171] width 59 height 35
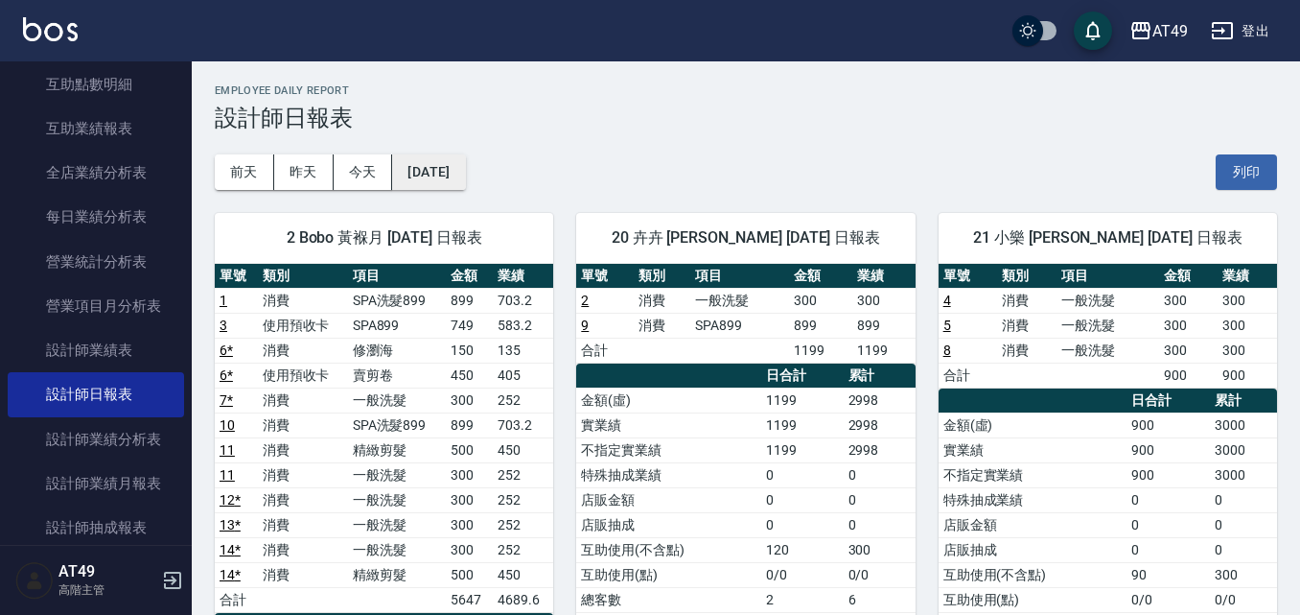
click at [465, 167] on button "[DATE]" at bounding box center [428, 171] width 73 height 35
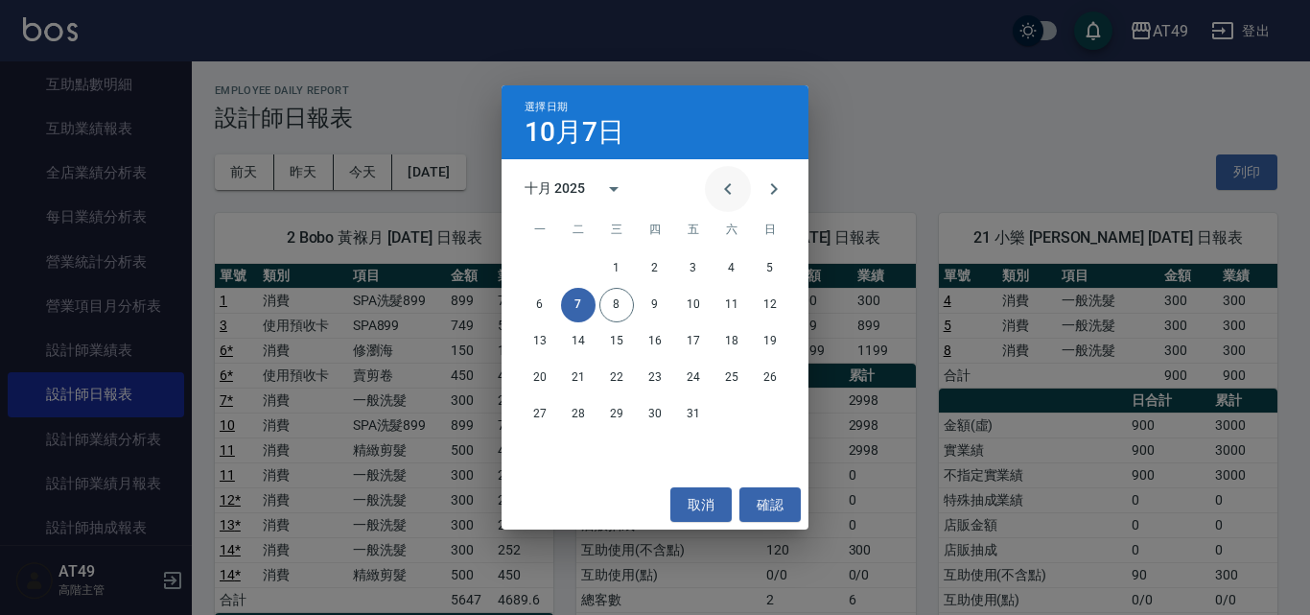
click at [741, 188] on button "Previous month" at bounding box center [728, 189] width 46 height 46
click at [770, 269] on button "7" at bounding box center [770, 268] width 35 height 35
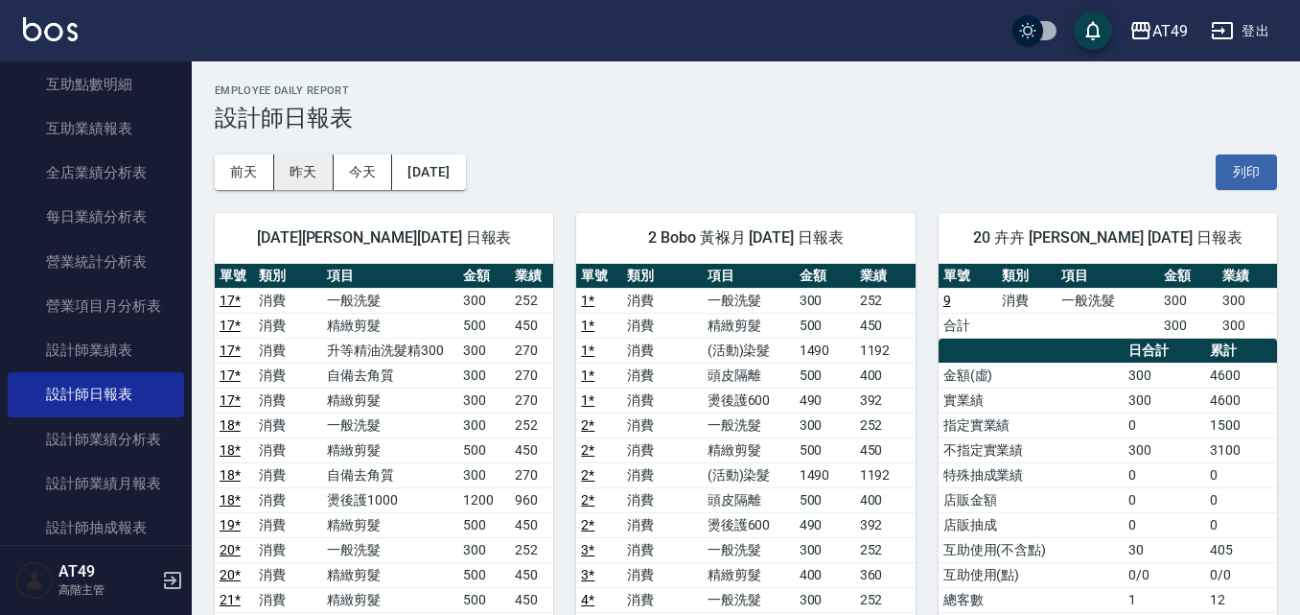
click at [292, 174] on button "昨天" at bounding box center [303, 171] width 59 height 35
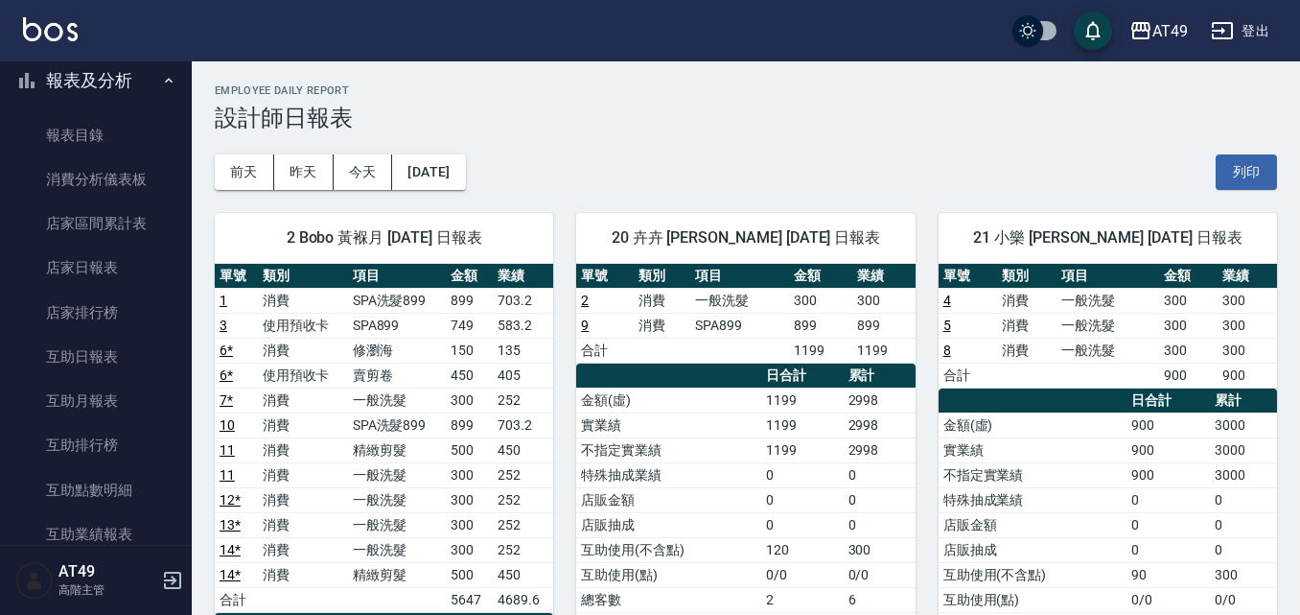
scroll to position [586, 0]
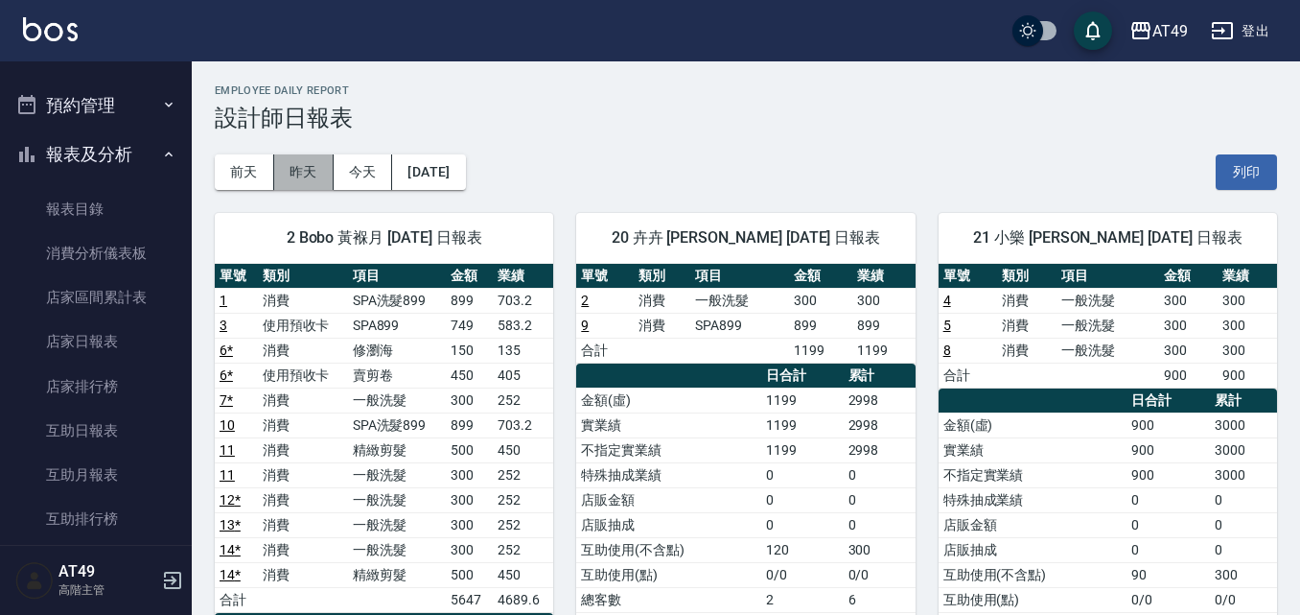
click at [274, 171] on button "昨天" at bounding box center [303, 171] width 59 height 35
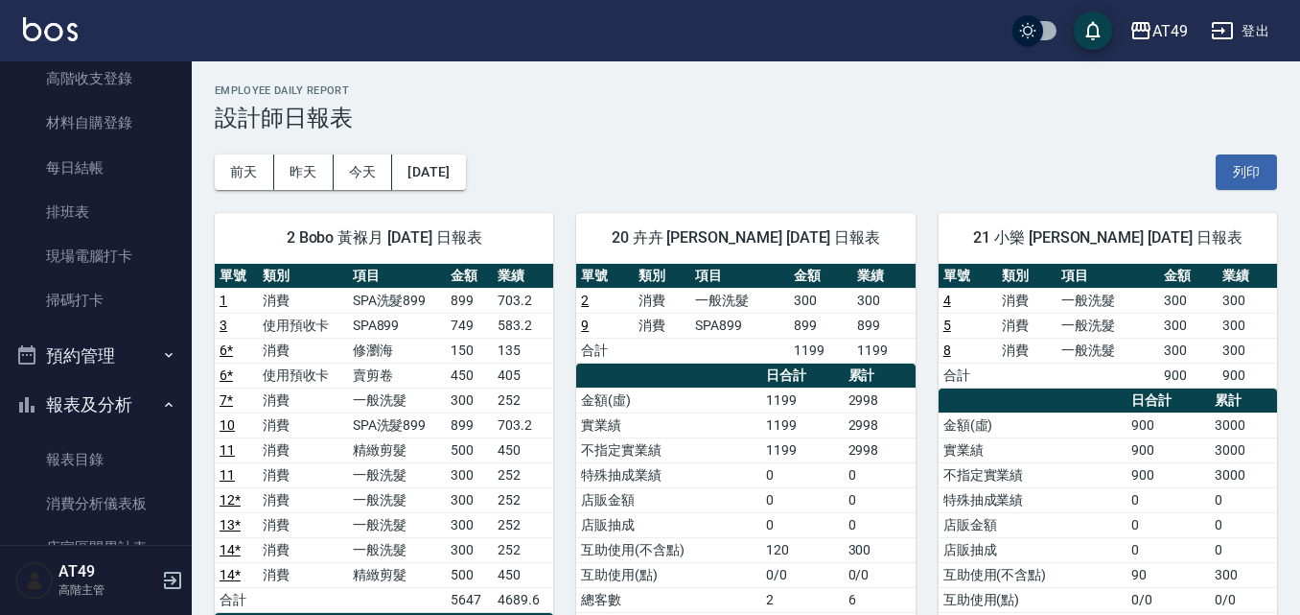
scroll to position [0, 0]
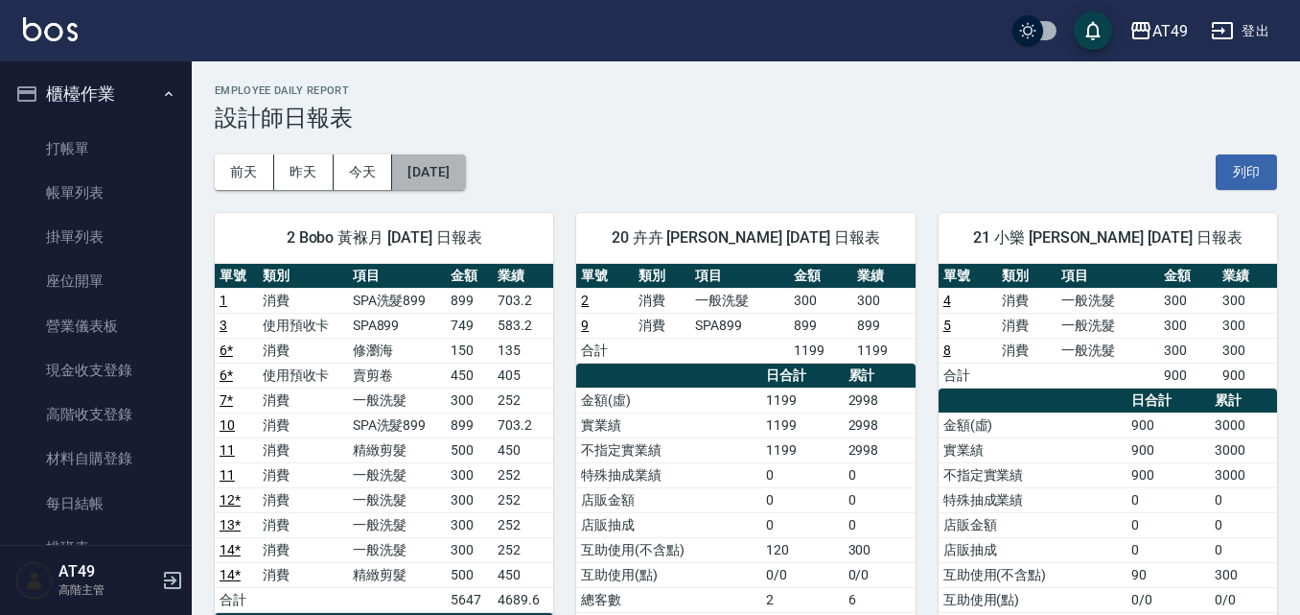
click at [458, 170] on button "[DATE]" at bounding box center [428, 171] width 73 height 35
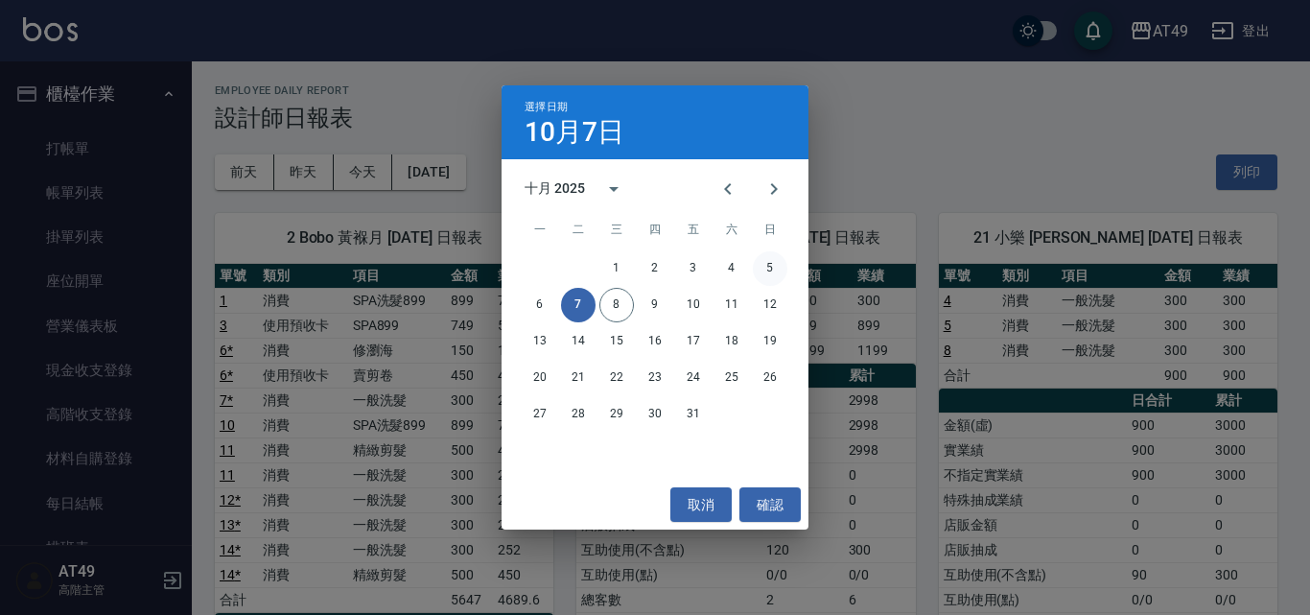
click at [770, 272] on button "5" at bounding box center [770, 268] width 35 height 35
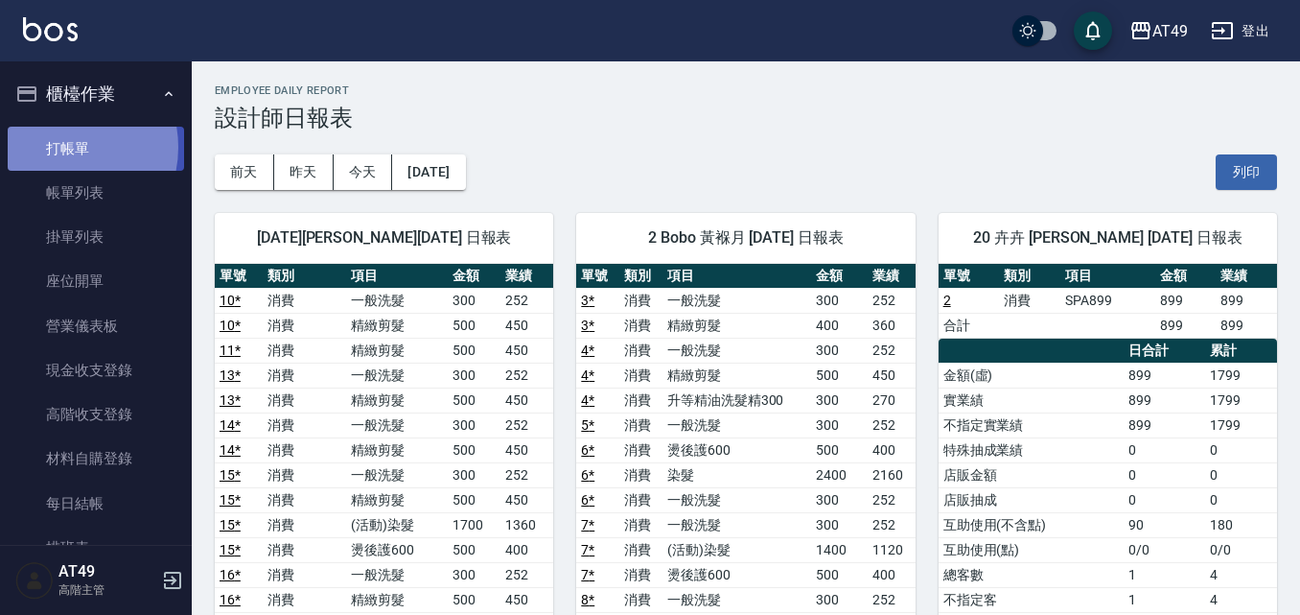
click at [57, 147] on link "打帳單" at bounding box center [96, 149] width 176 height 44
